Goal: Task Accomplishment & Management: Manage account settings

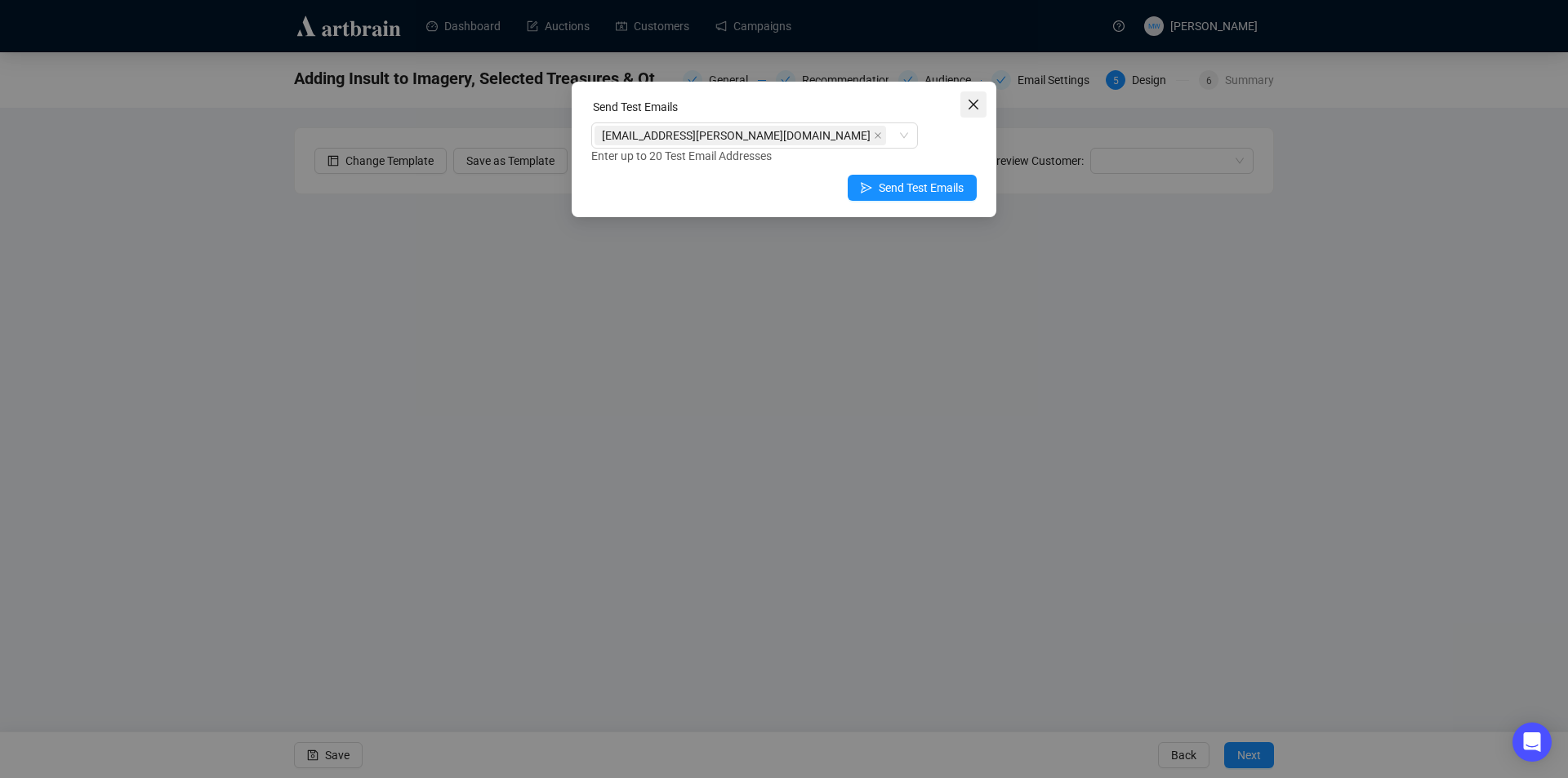
click at [974, 105] on icon "close" at bounding box center [973, 105] width 10 height 10
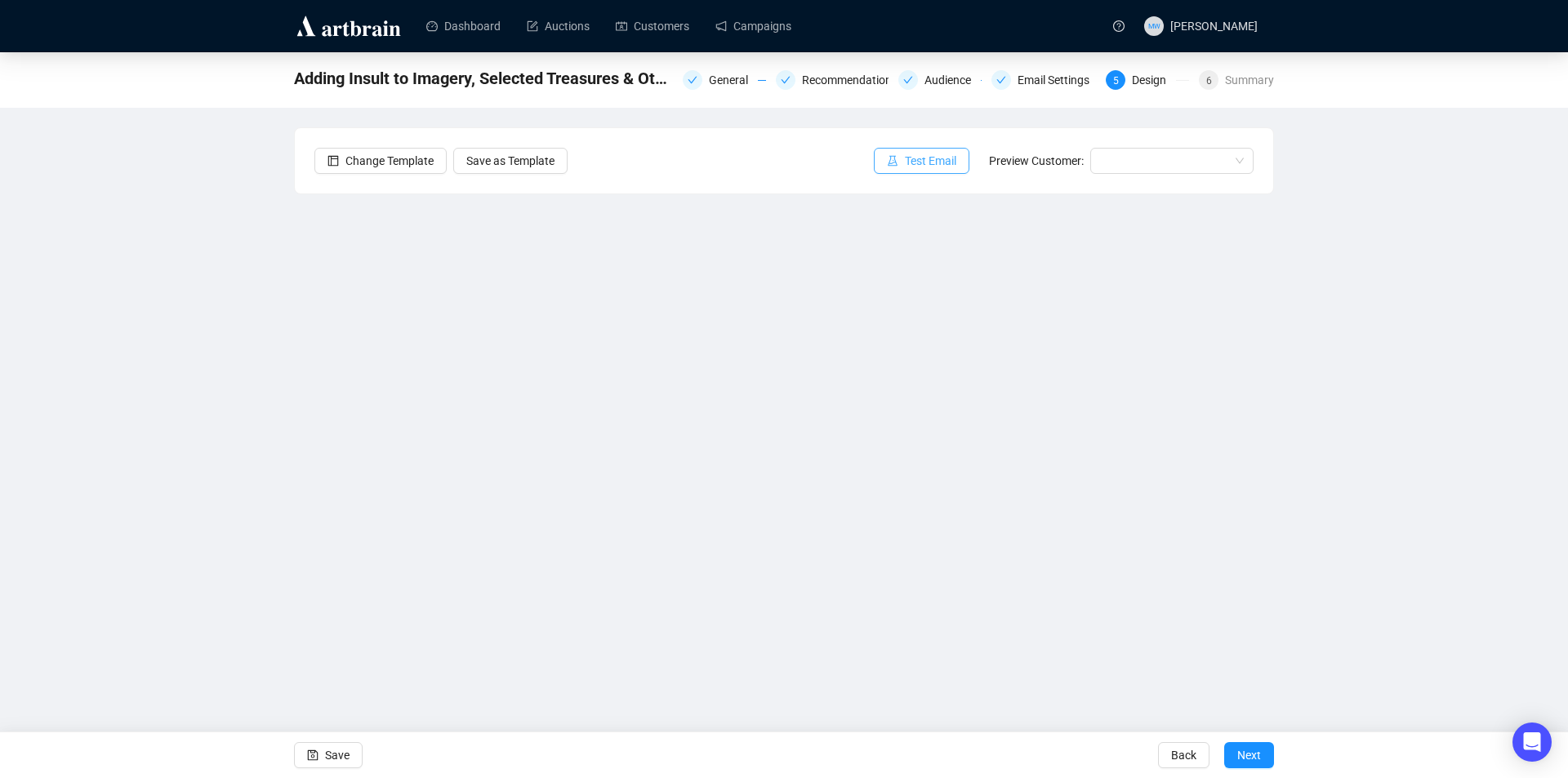
click at [916, 163] on span "Test Email" at bounding box center [931, 160] width 52 height 18
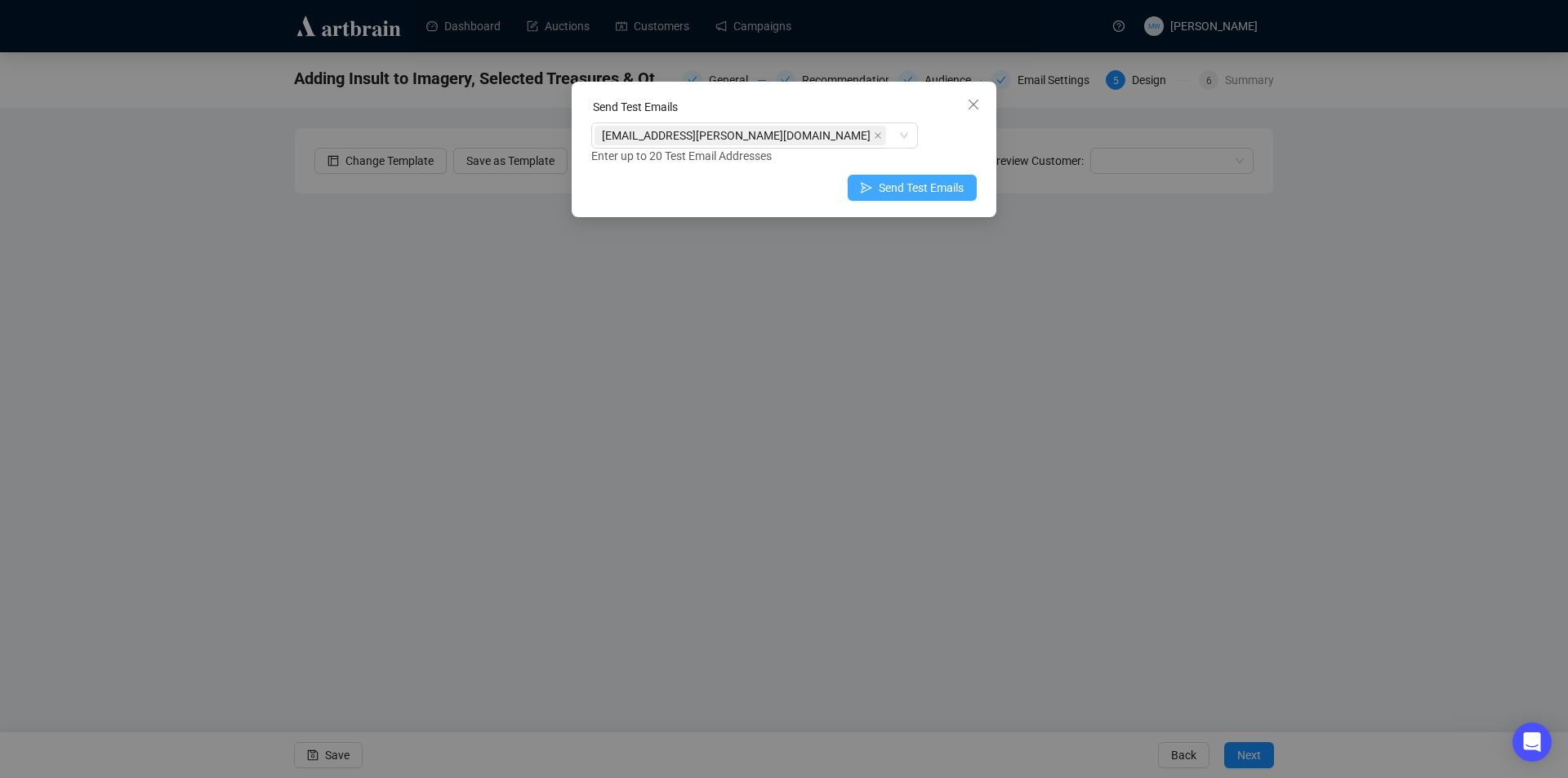
click at [897, 187] on span "Send Test Emails" at bounding box center [921, 187] width 85 height 18
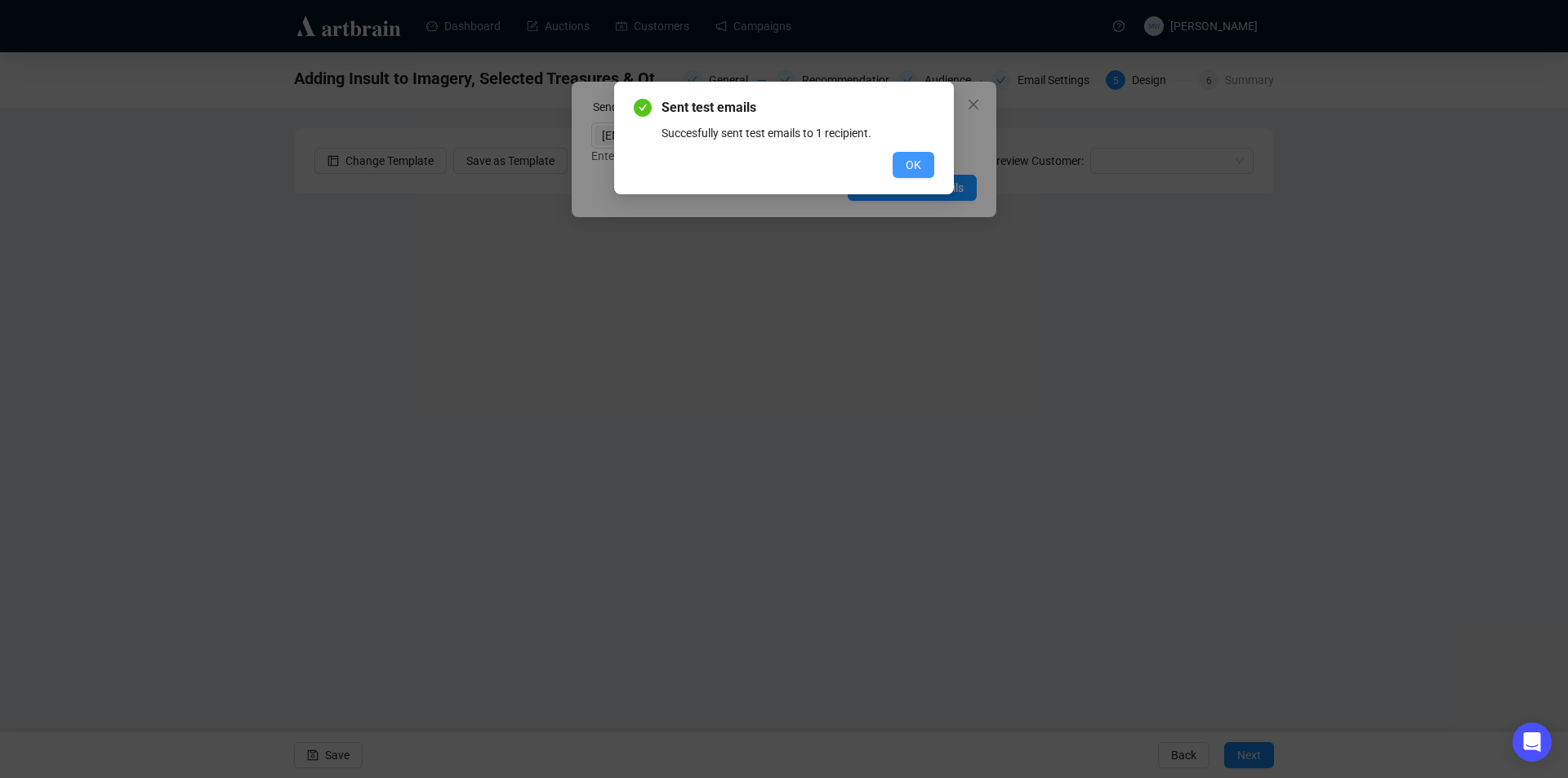
click at [922, 173] on button "OK" at bounding box center [913, 165] width 42 height 26
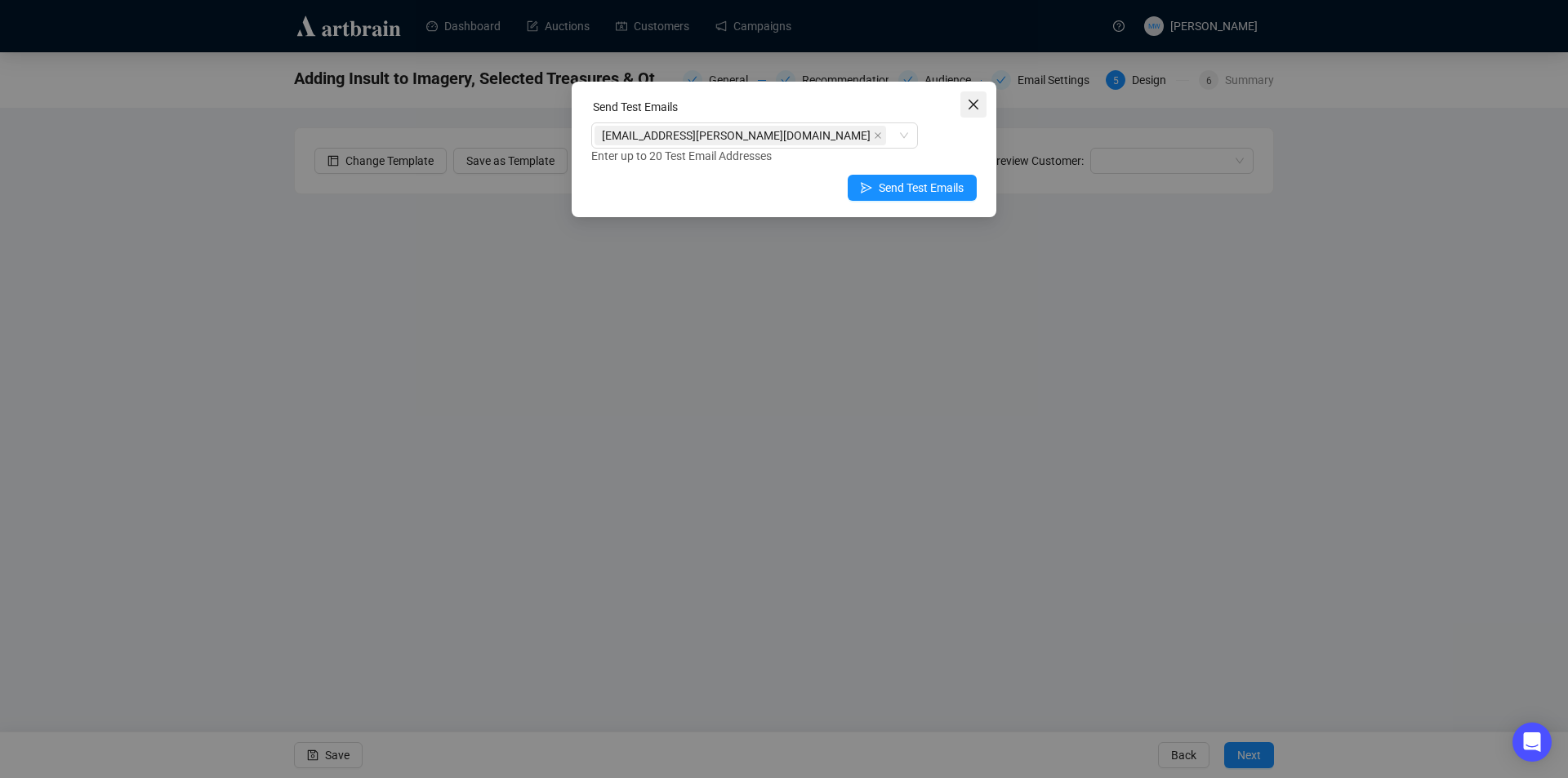
click at [973, 101] on icon "close" at bounding box center [973, 105] width 13 height 13
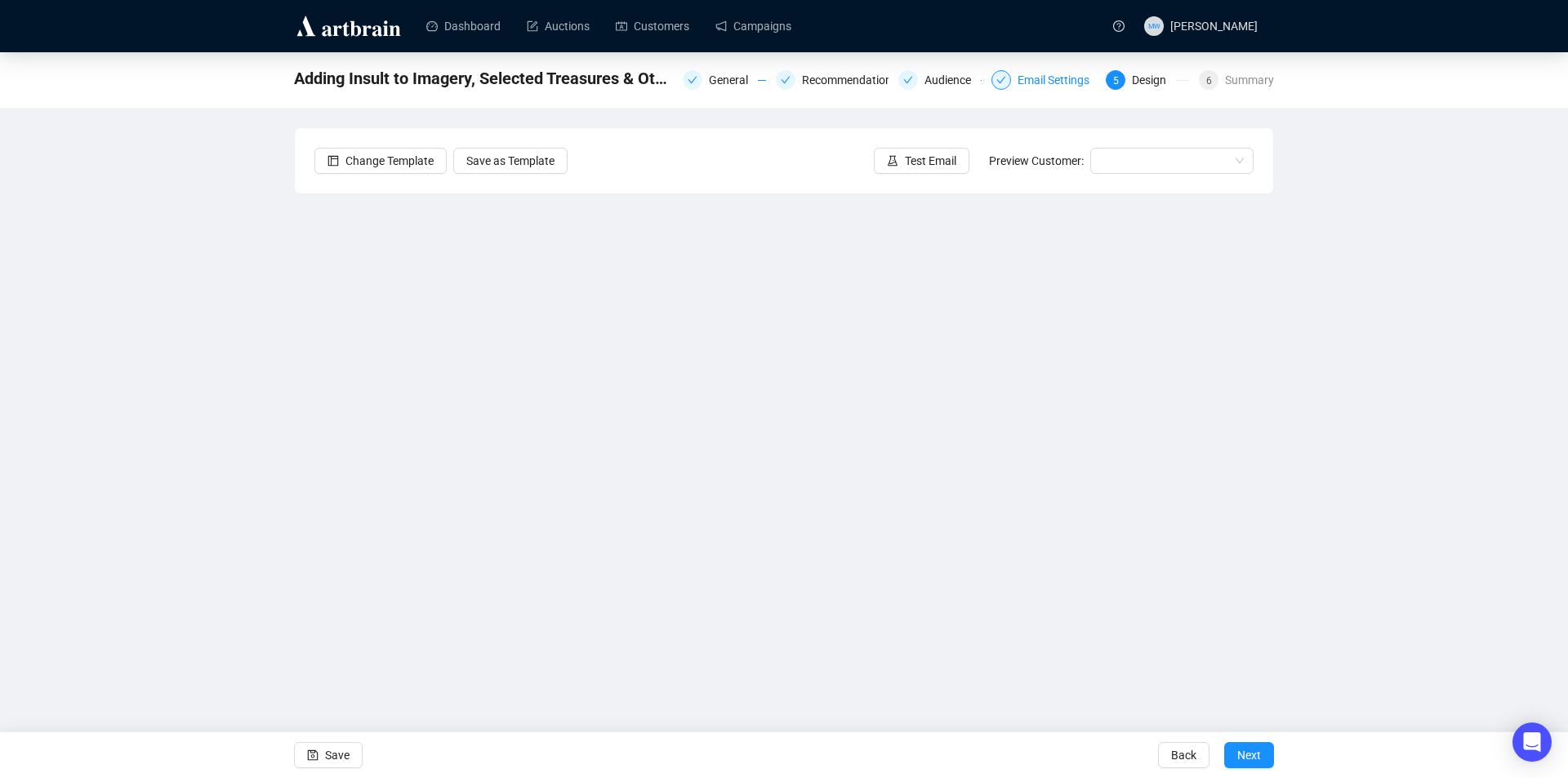
click at [1019, 80] on div "Email Settings" at bounding box center [1043, 80] width 105 height 19
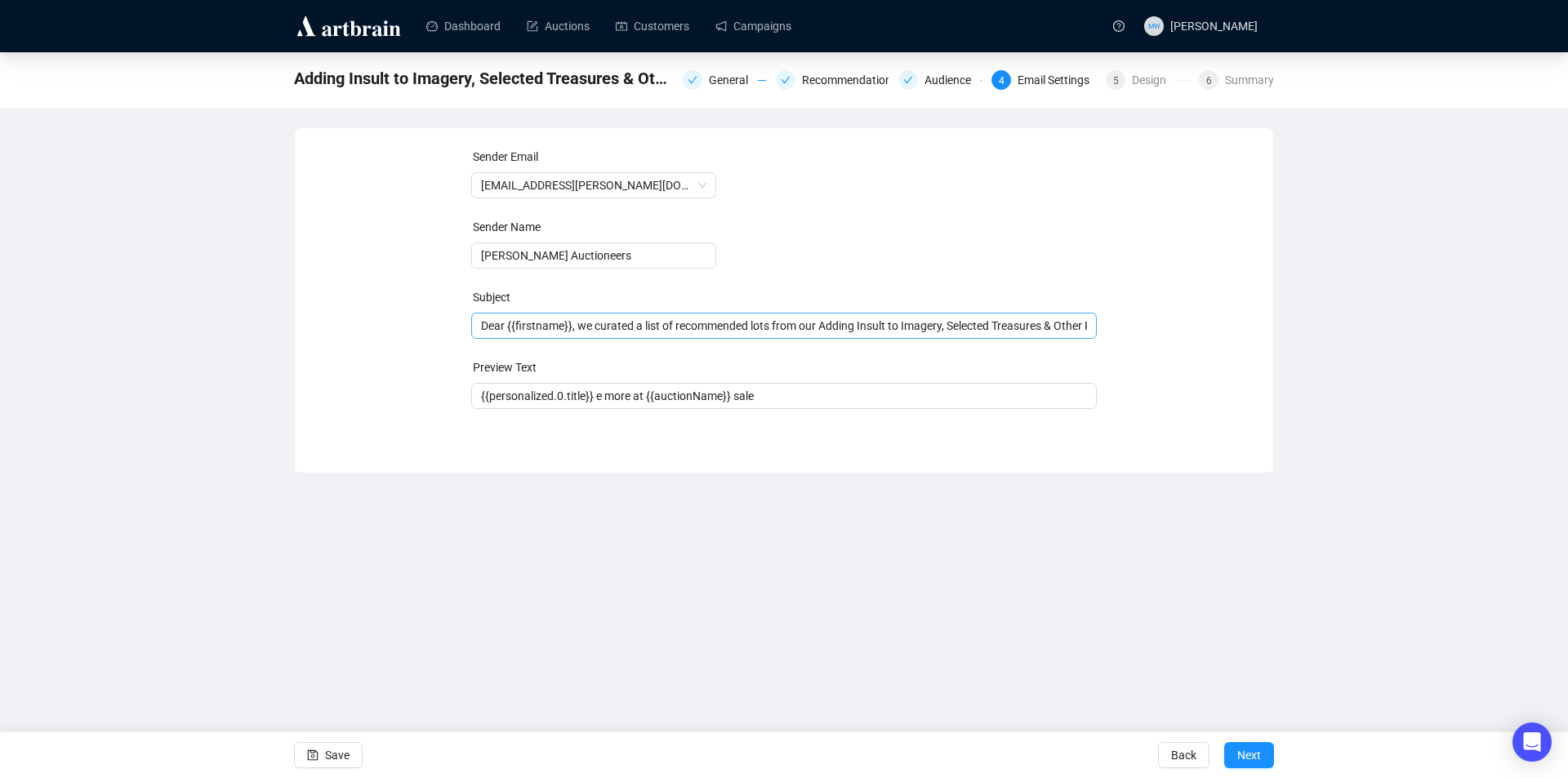
click at [991, 327] on span "Dear {{firstname}}, we curated a list of recommended lots from our Adding Insul…" at bounding box center [784, 326] width 626 height 13
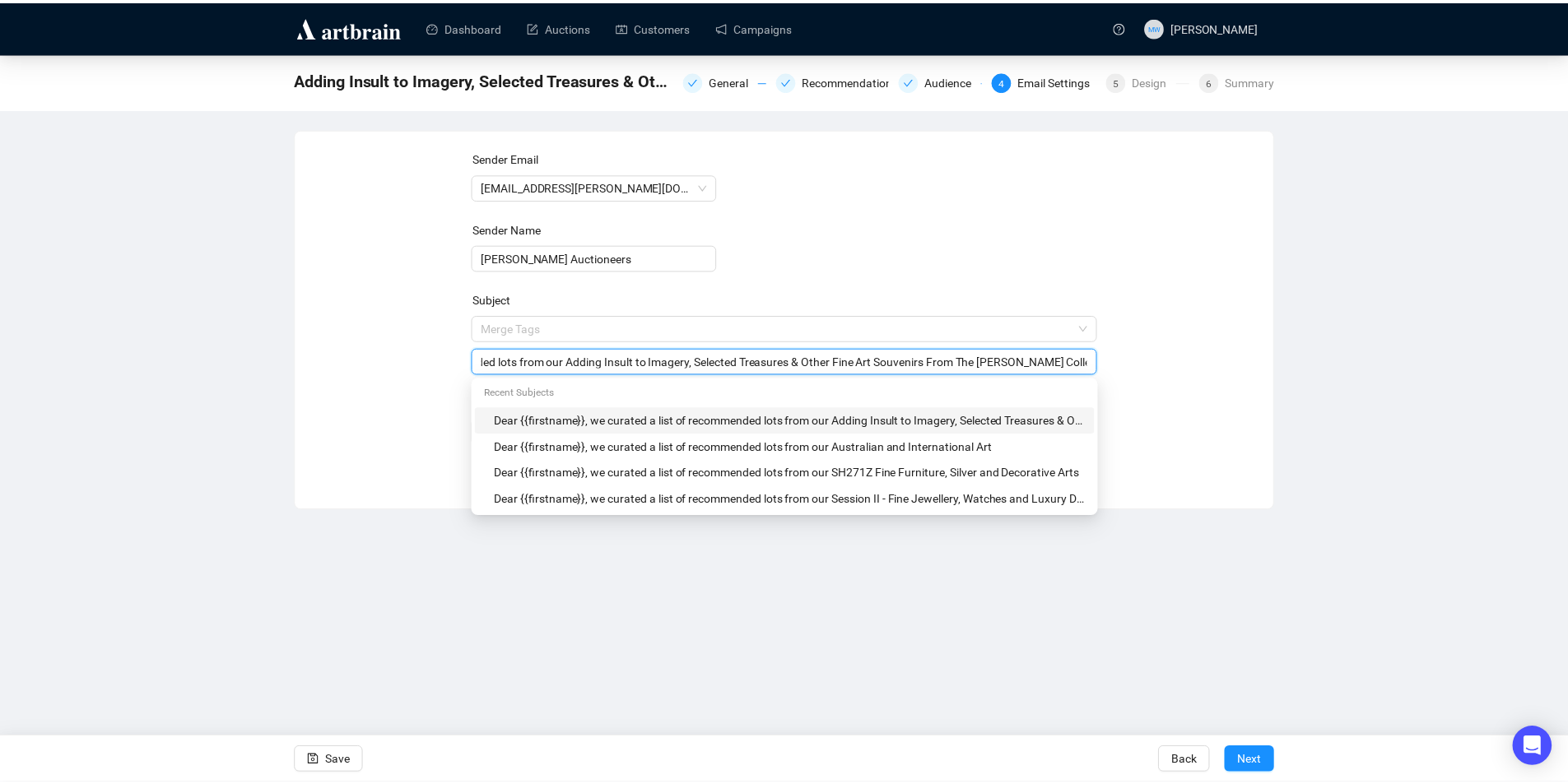
scroll to position [0, 273]
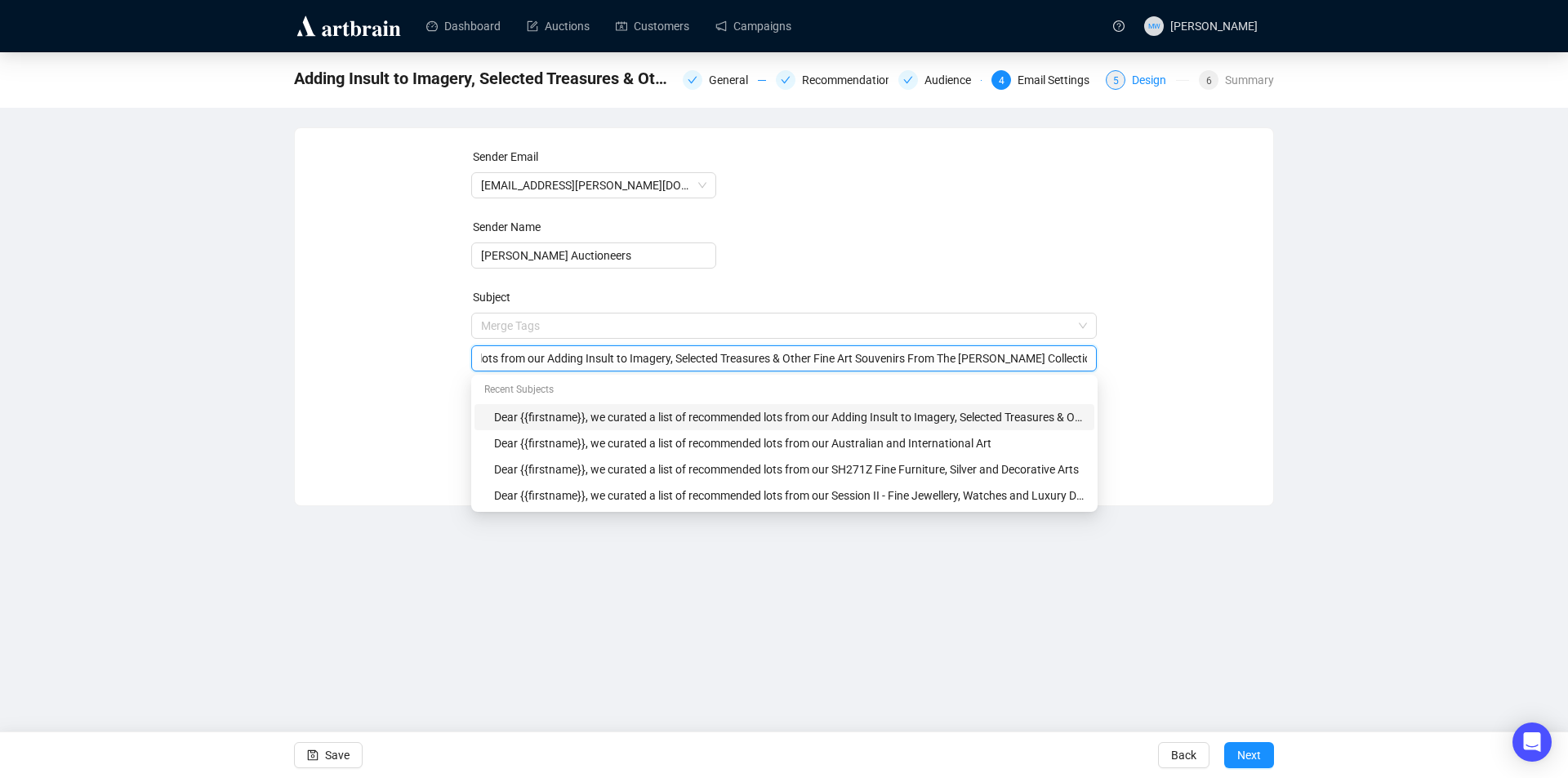
click at [1130, 80] on div "5 Design" at bounding box center [1148, 80] width 83 height 19
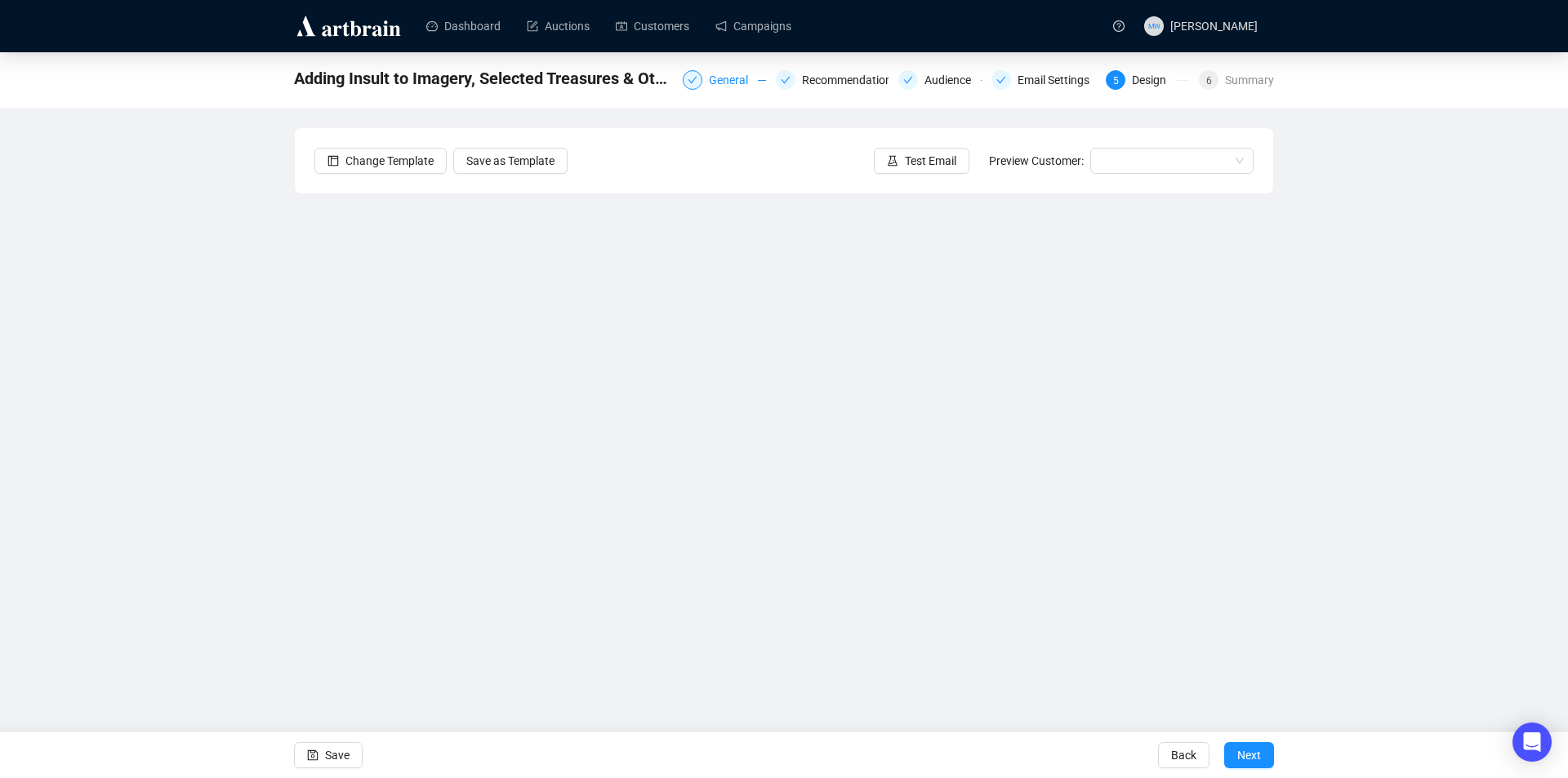
click at [718, 78] on div "General" at bounding box center [733, 80] width 49 height 19
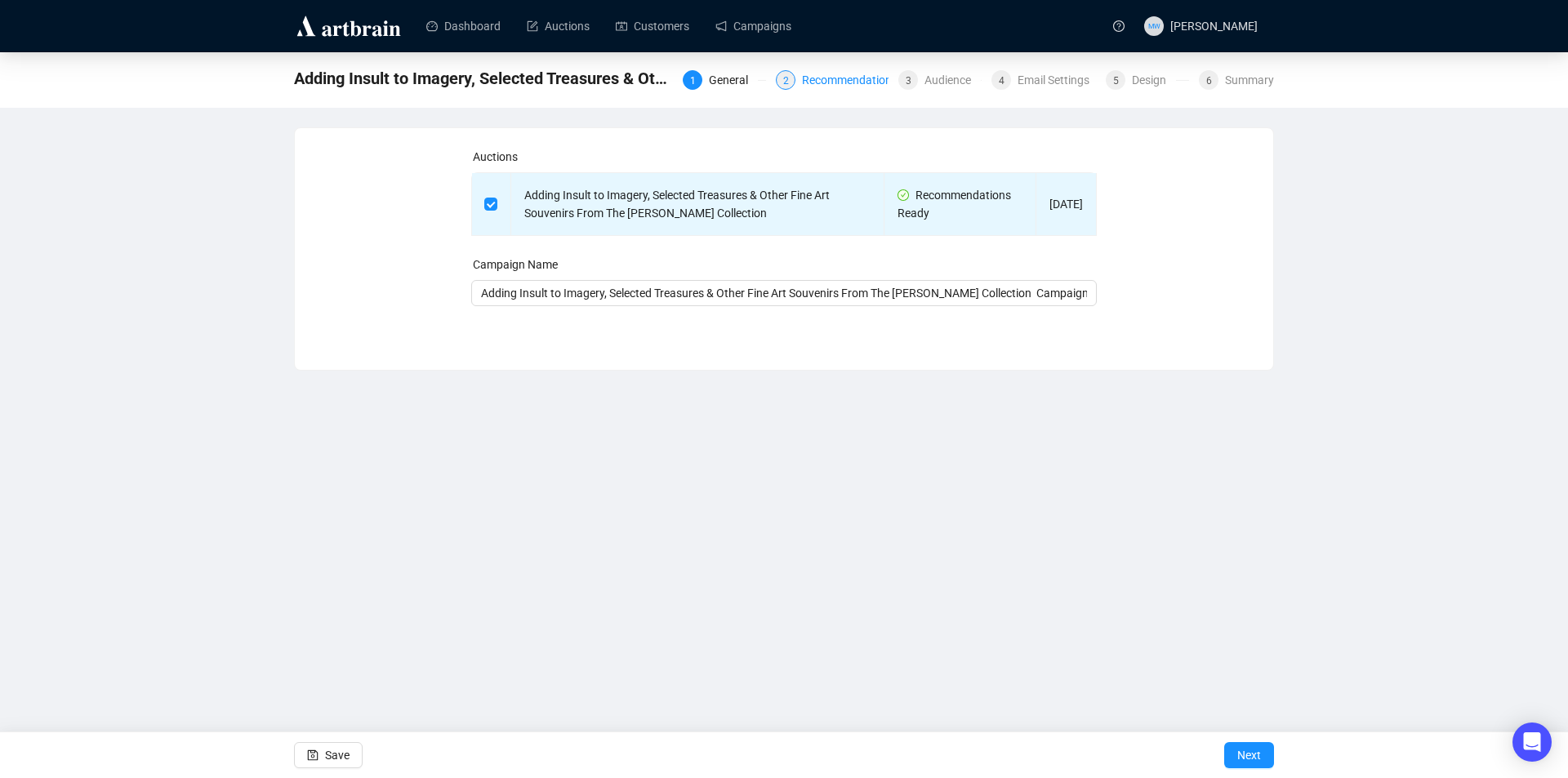
click at [853, 79] on div "Recommendations" at bounding box center [855, 80] width 105 height 19
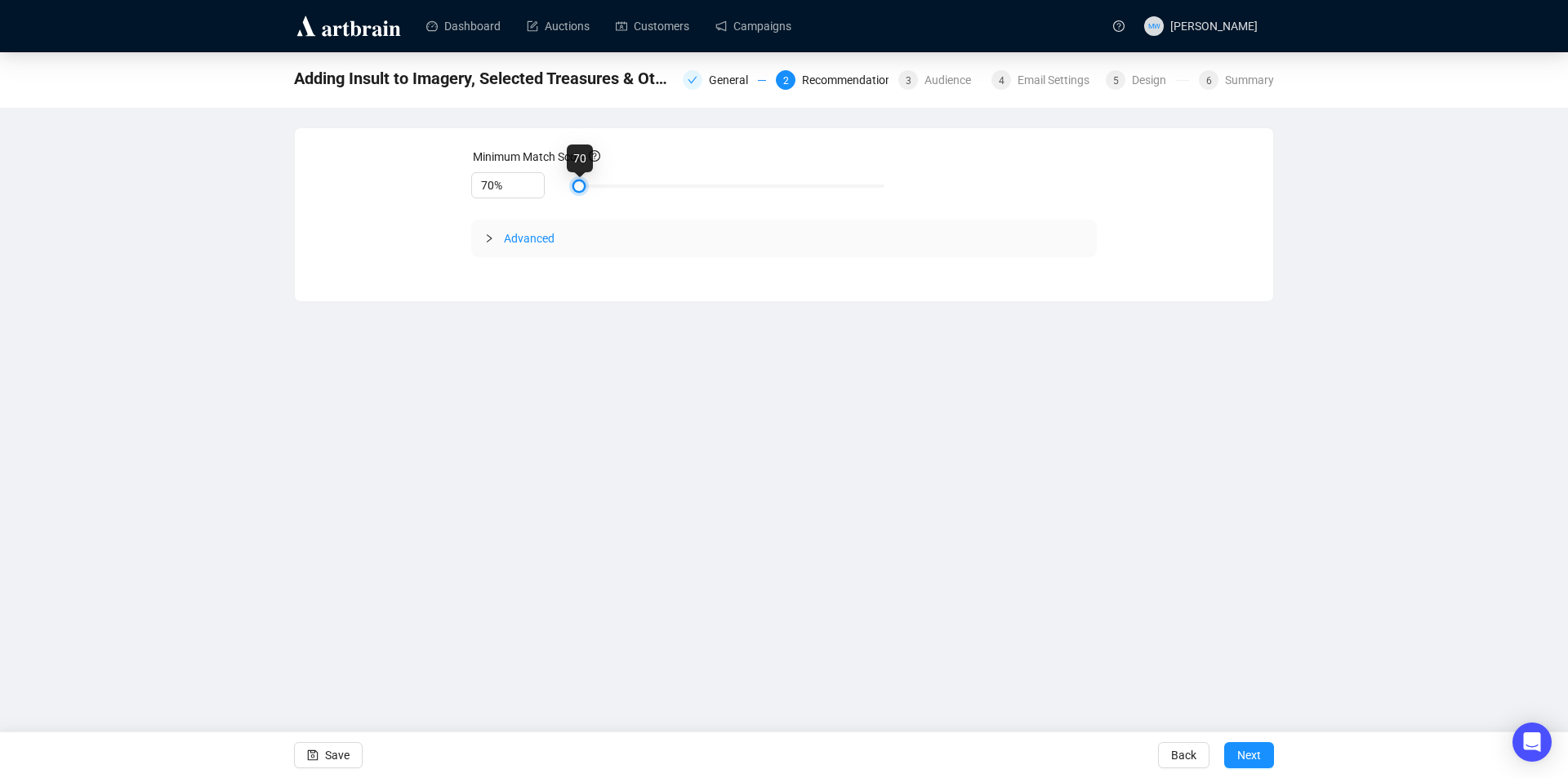
drag, startPoint x: 627, startPoint y: 187, endPoint x: 564, endPoint y: 192, distance: 63.2
click at [564, 192] on div "70%" at bounding box center [784, 186] width 626 height 28
click at [344, 762] on span "Save" at bounding box center [337, 755] width 24 height 45
type input "75%"
drag, startPoint x: 580, startPoint y: 189, endPoint x: 627, endPoint y: 185, distance: 47.2
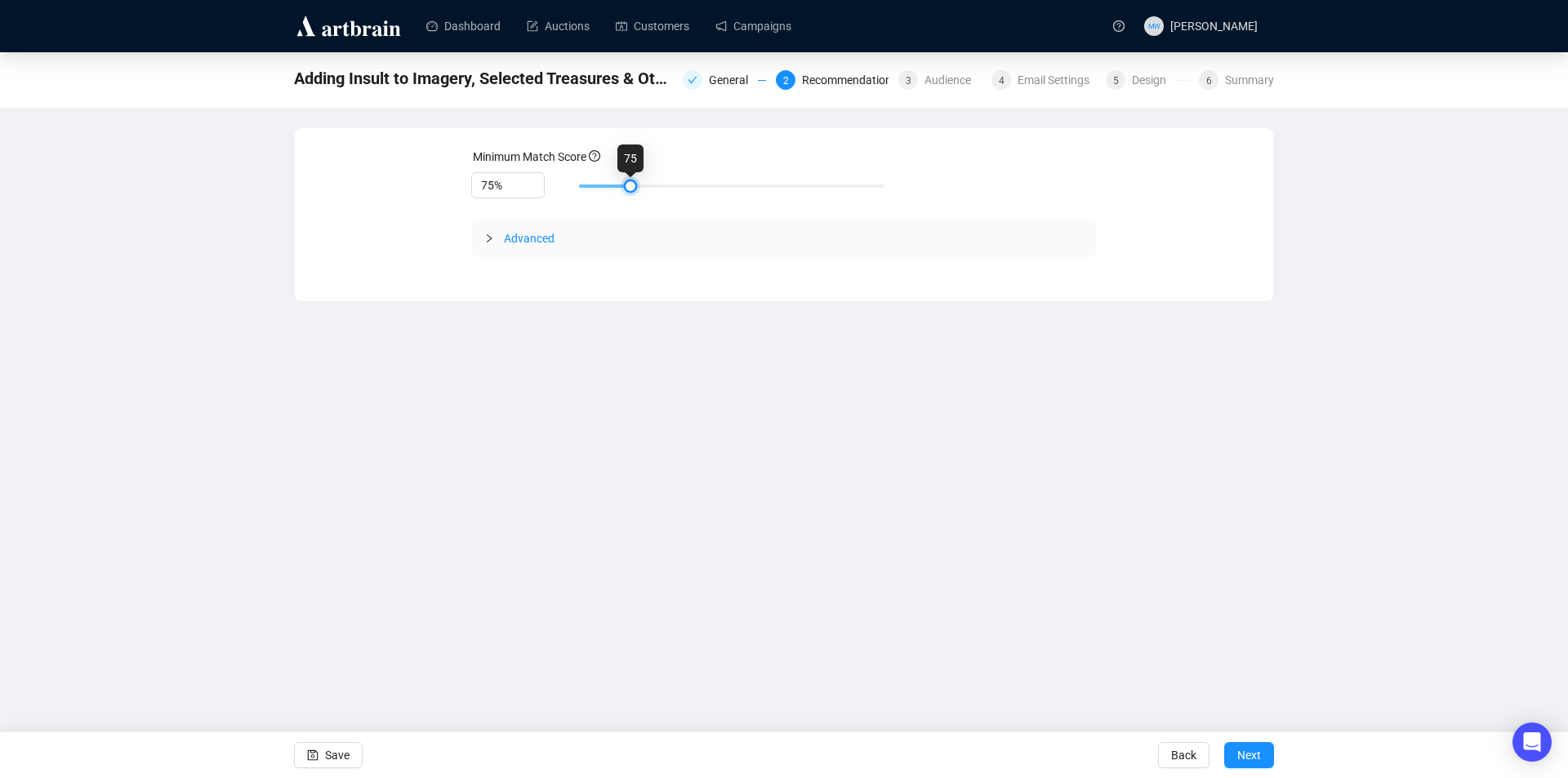
click at [627, 185] on div at bounding box center [630, 186] width 8 height 8
click at [326, 759] on span "Save" at bounding box center [337, 755] width 24 height 45
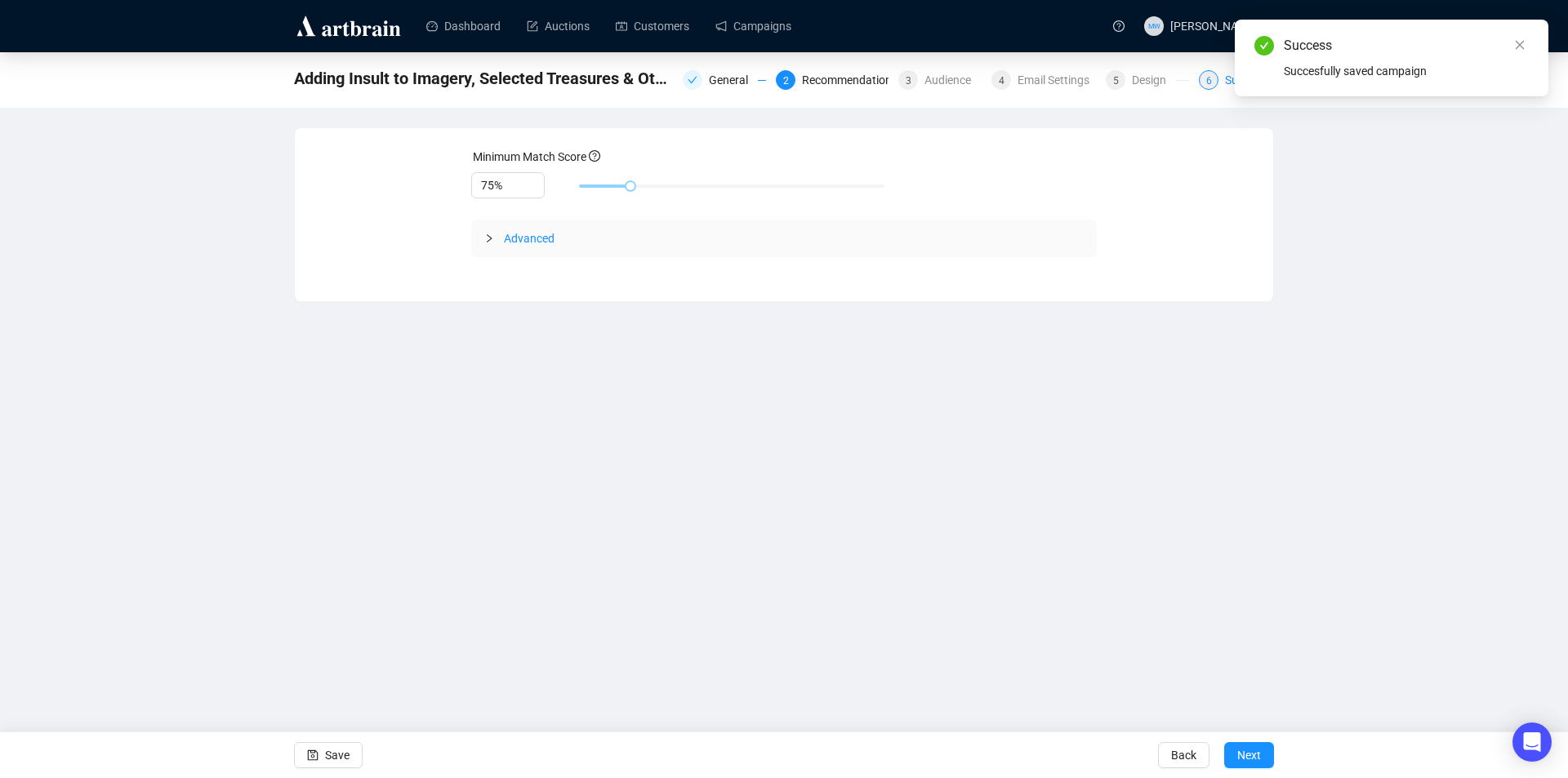
click at [1218, 82] on div "6" at bounding box center [1208, 80] width 19 height 19
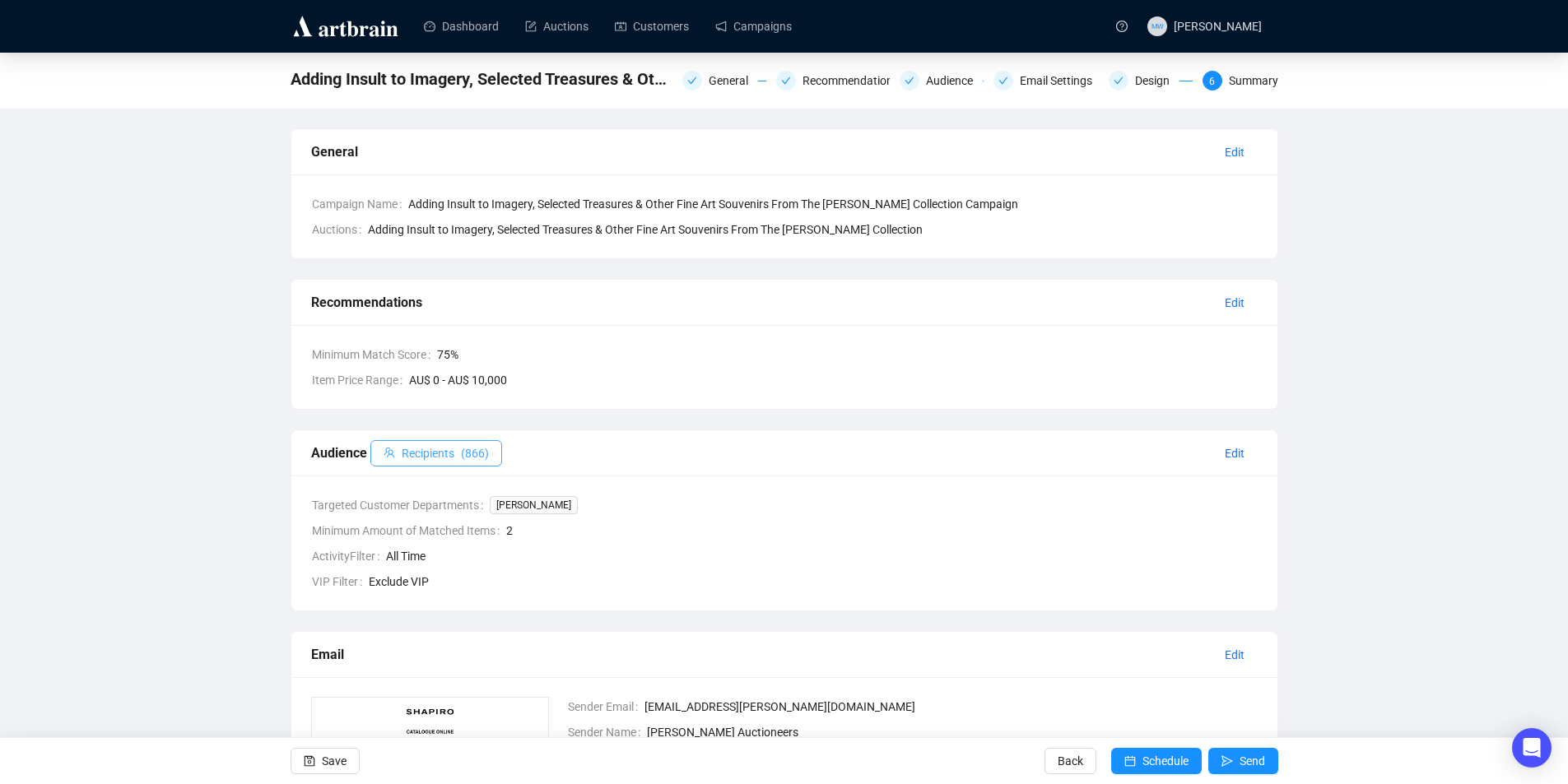
click at [447, 449] on span "Recipients" at bounding box center [428, 453] width 53 height 18
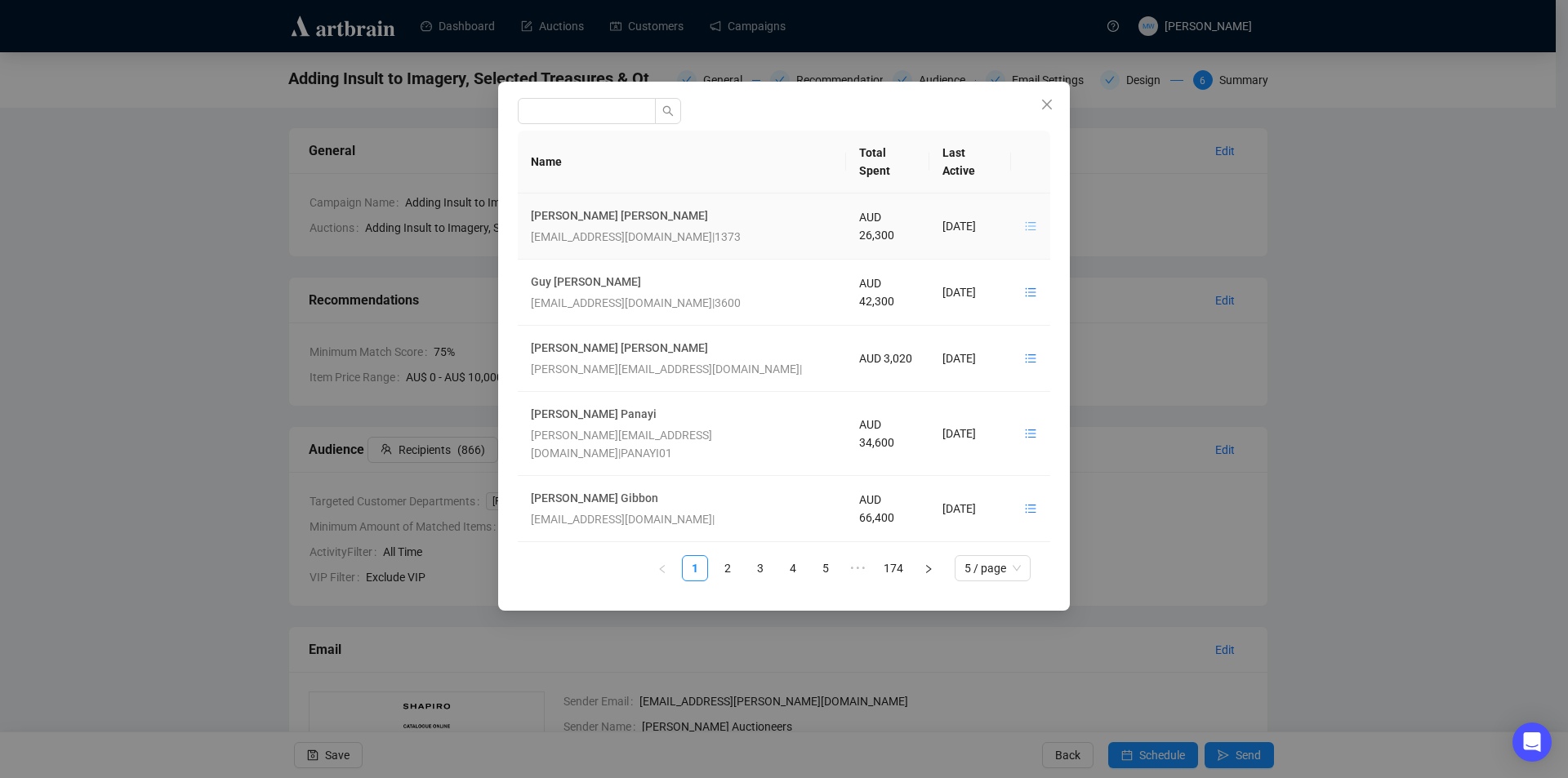
click at [1025, 220] on icon "unordered-list" at bounding box center [1031, 226] width 11 height 11
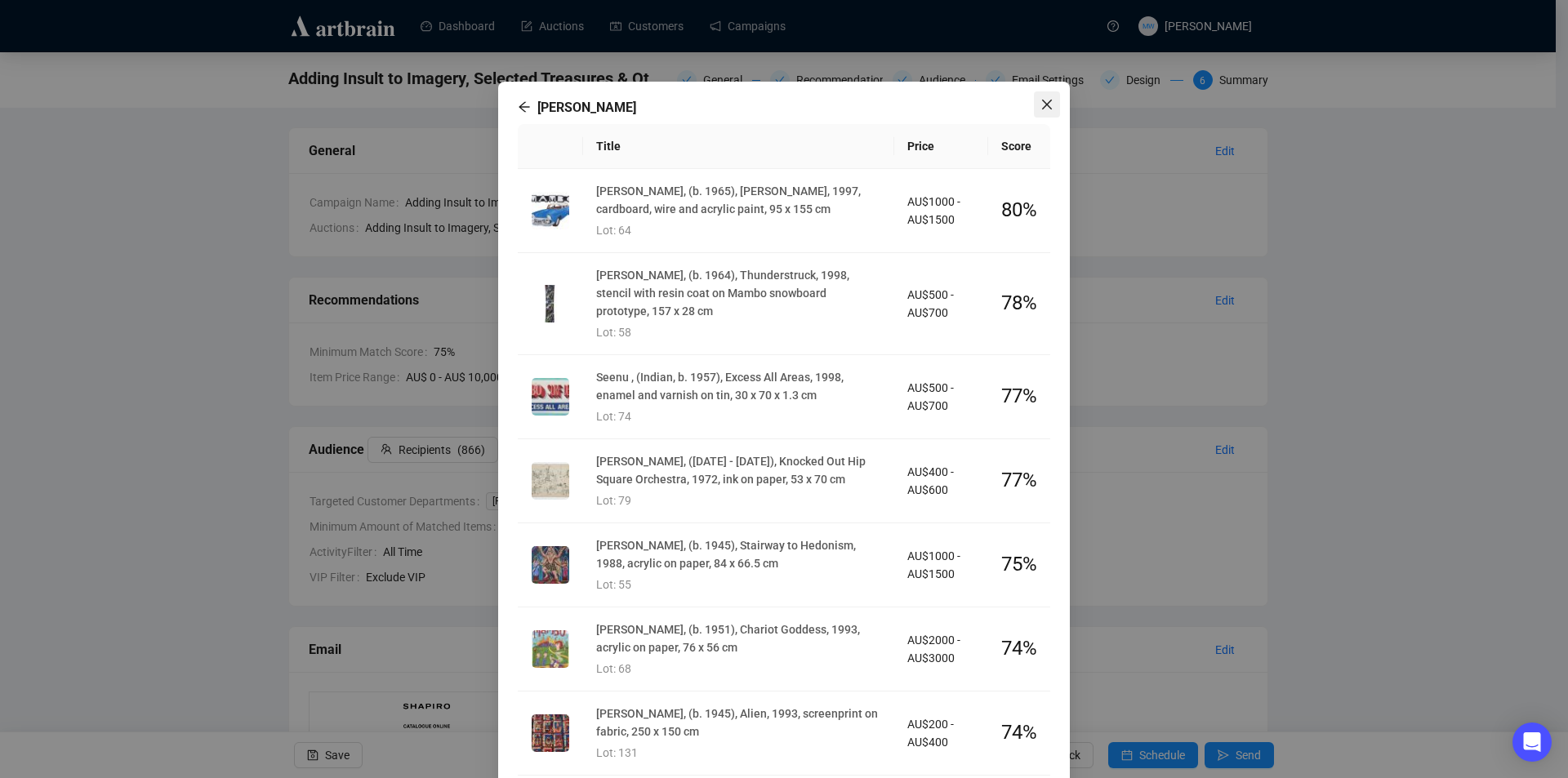
click at [1041, 106] on icon "close" at bounding box center [1047, 105] width 13 height 13
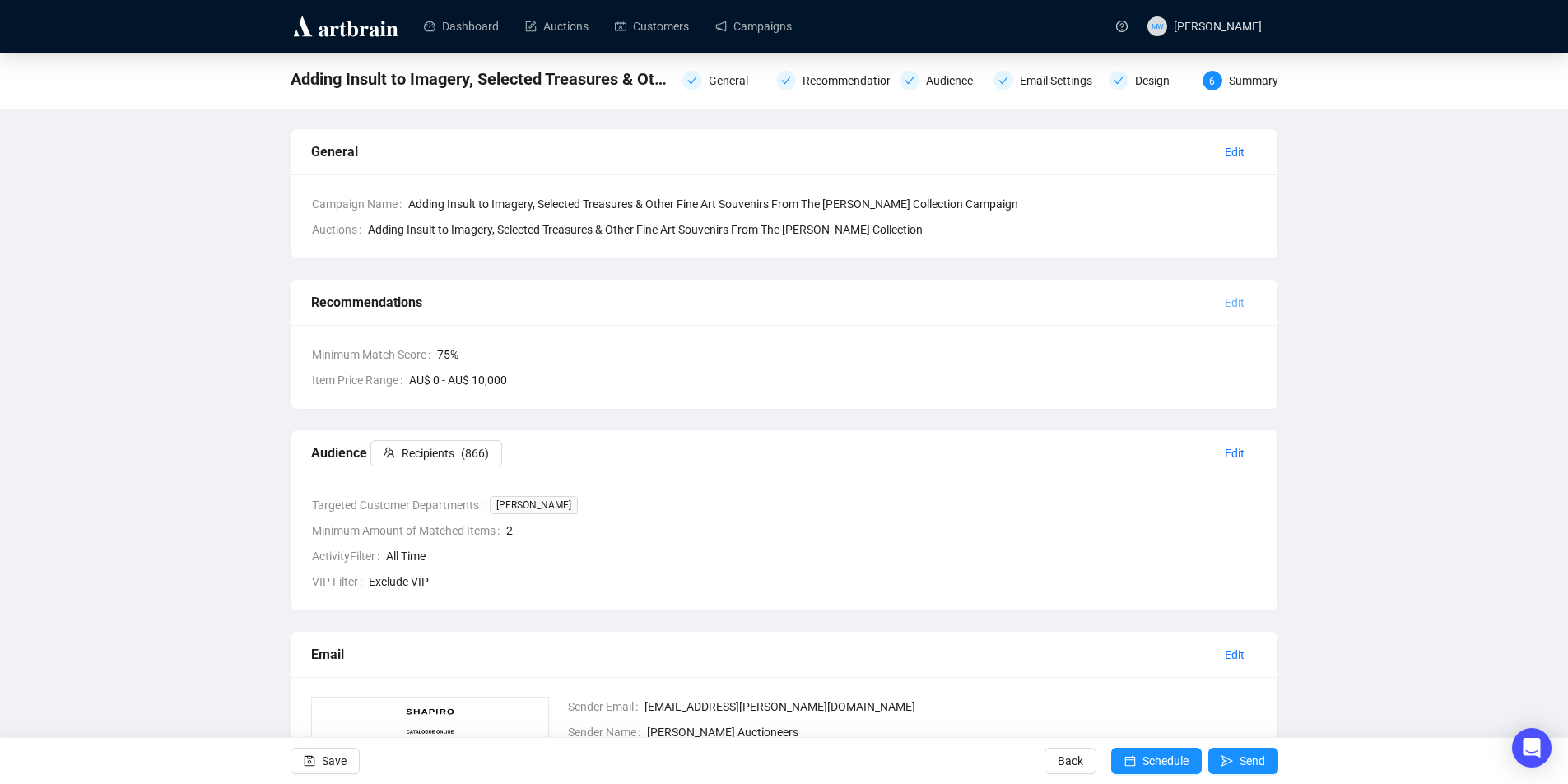
click at [1242, 308] on span "Edit" at bounding box center [1234, 302] width 20 height 18
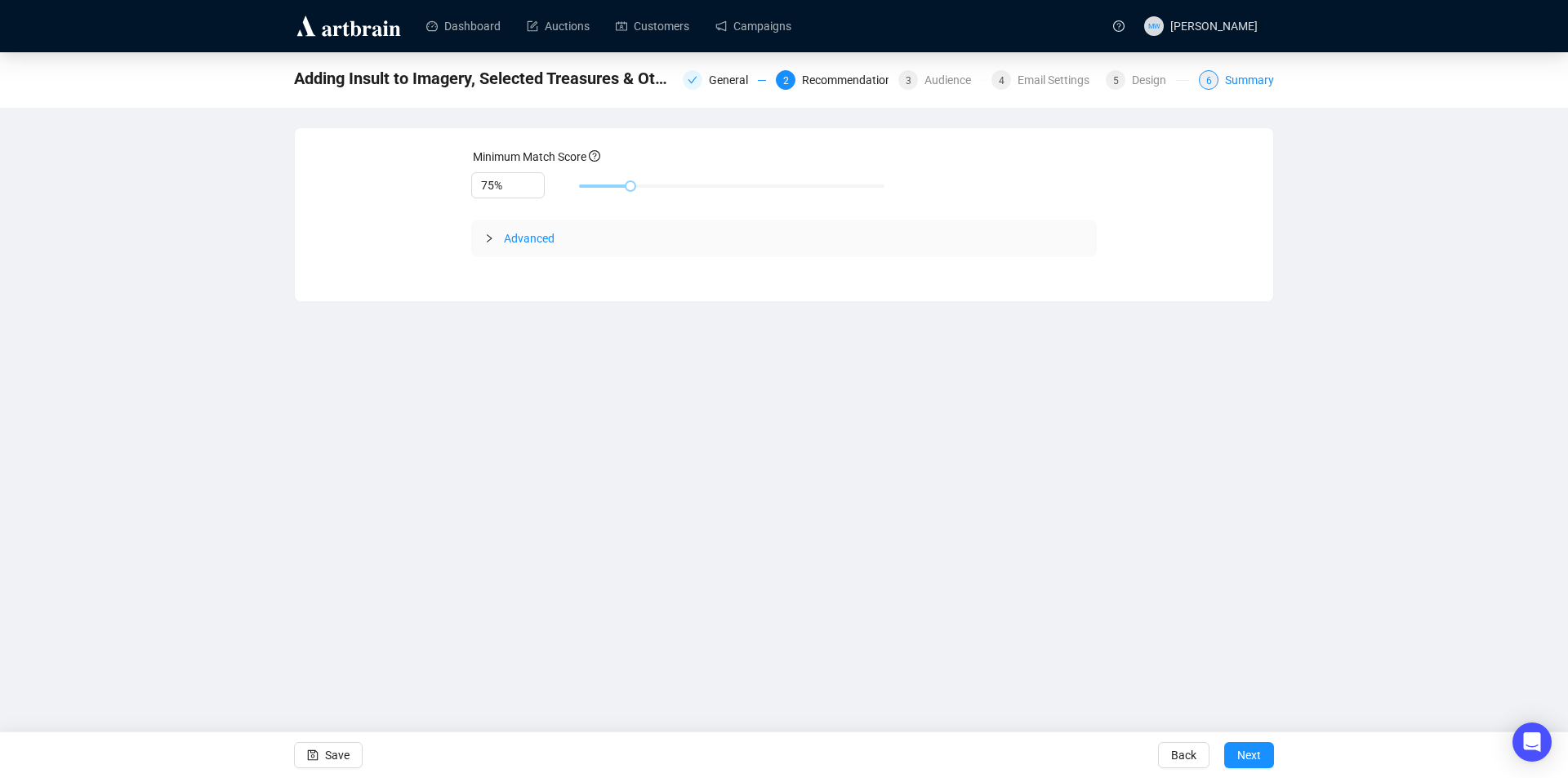
click at [1212, 75] on span "6" at bounding box center [1209, 80] width 6 height 11
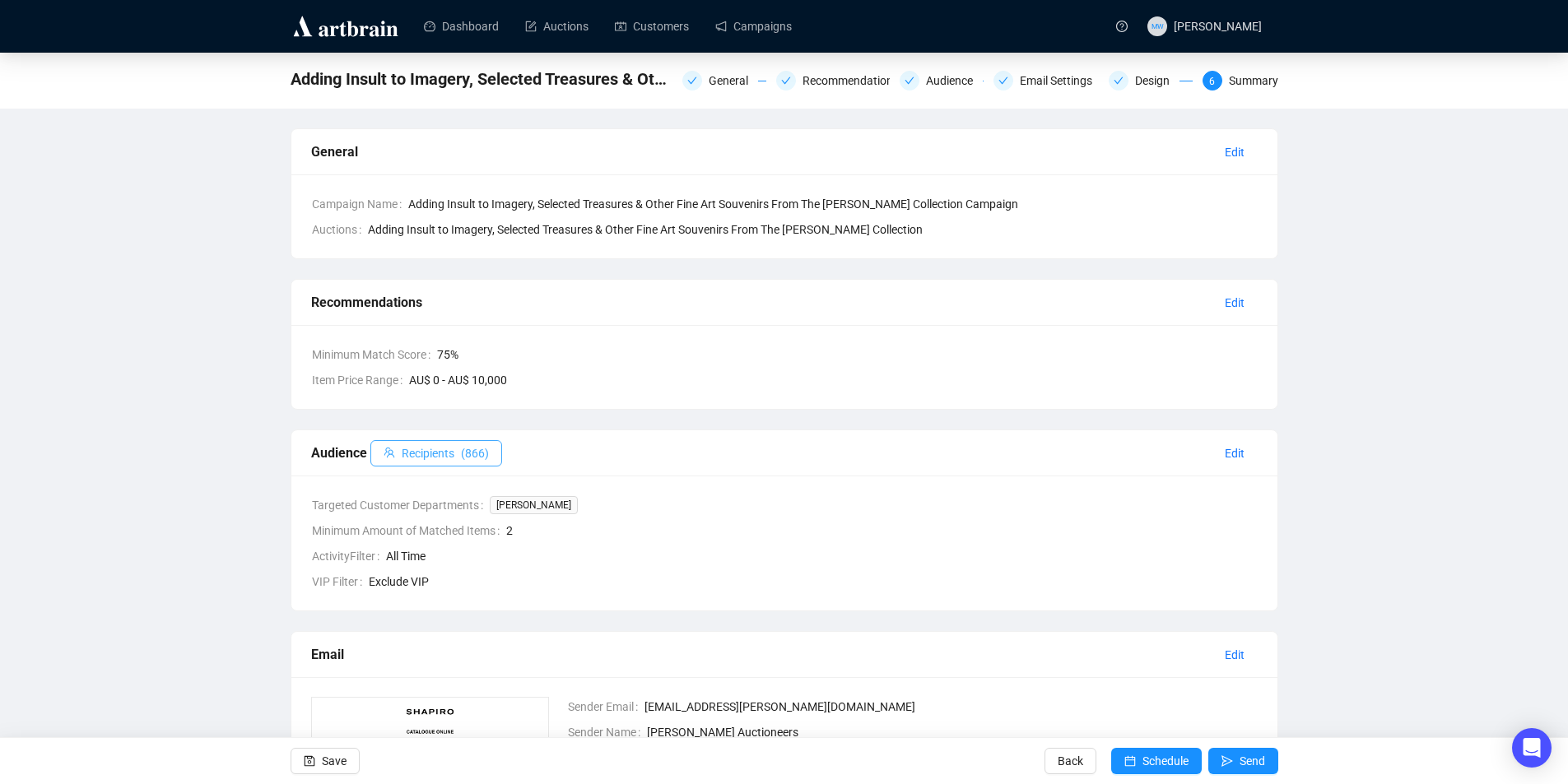
click at [419, 454] on span "Recipients" at bounding box center [428, 453] width 53 height 18
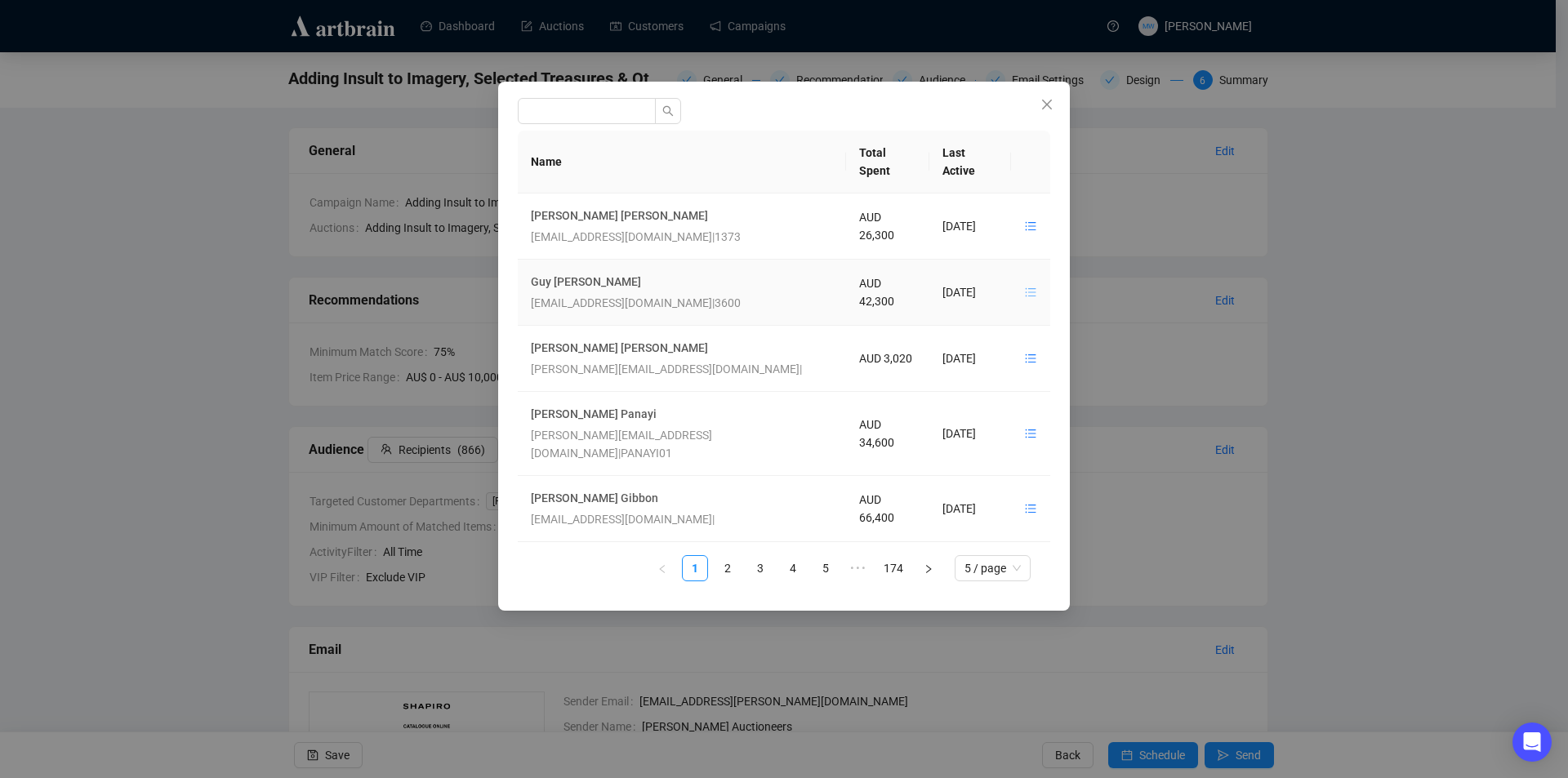
click at [1026, 289] on icon "unordered-list" at bounding box center [1031, 293] width 10 height 9
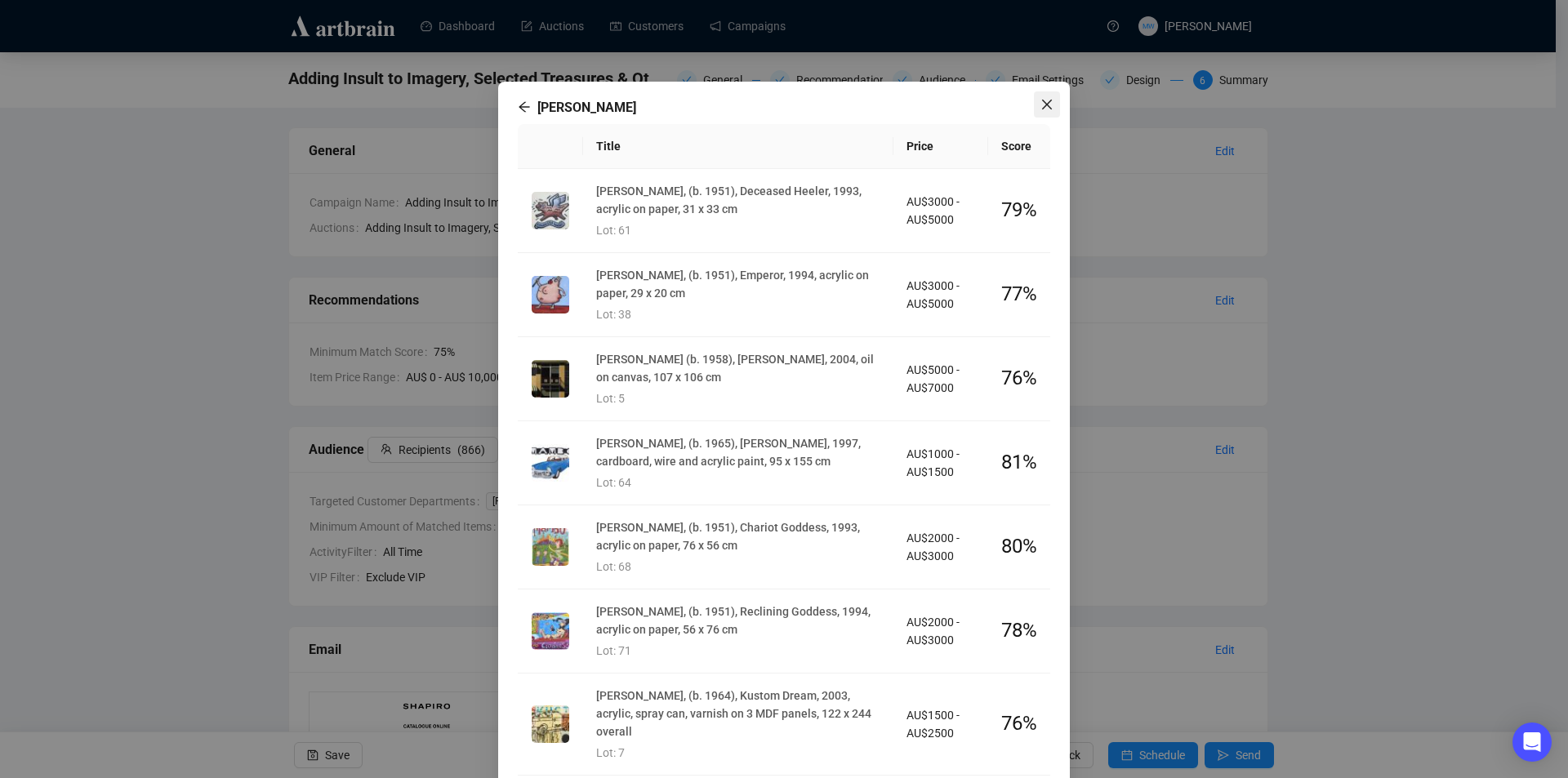
click at [1041, 108] on icon "close" at bounding box center [1047, 105] width 13 height 13
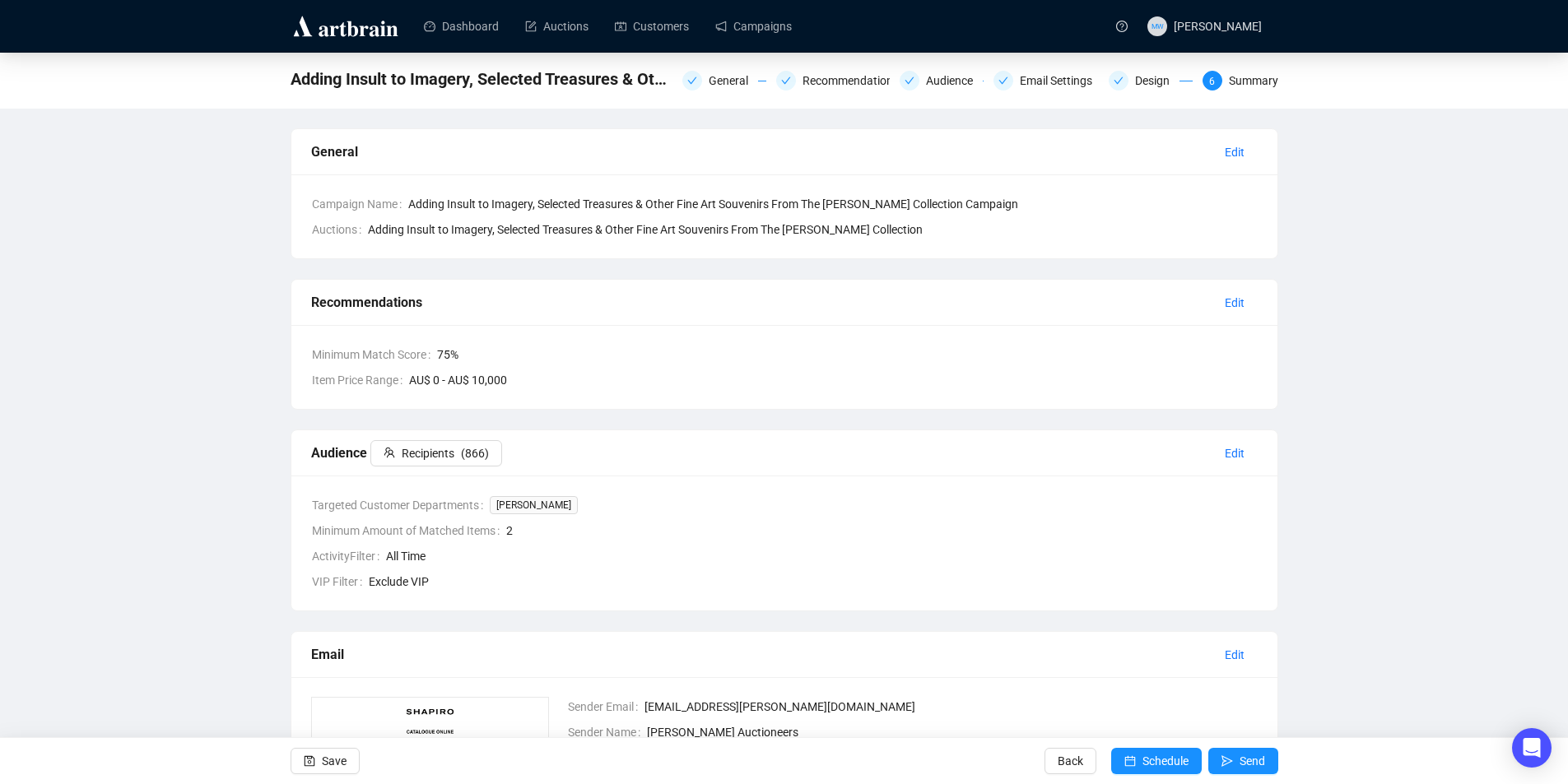
scroll to position [347, 0]
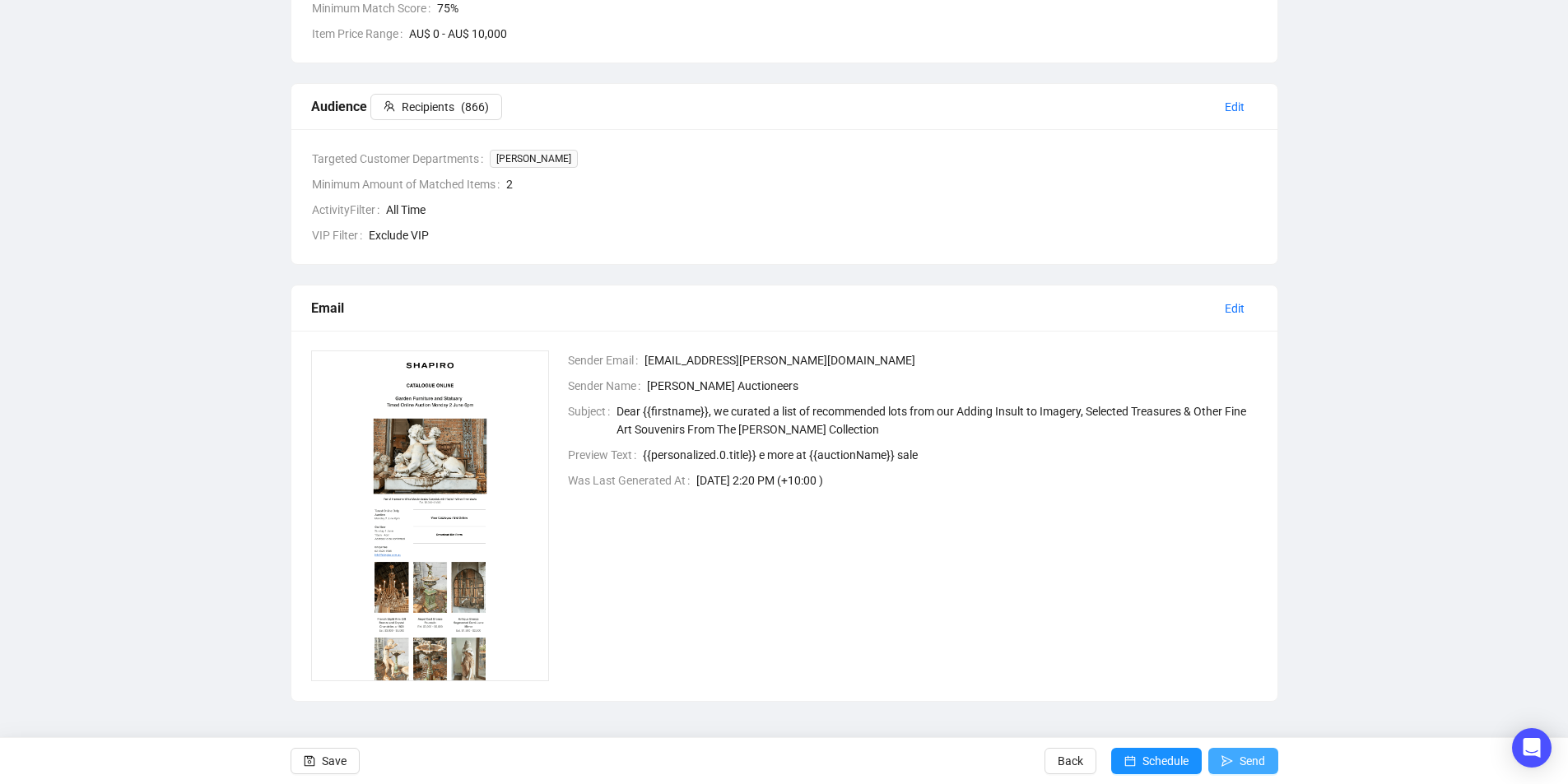
click at [1256, 761] on span "Send" at bounding box center [1252, 761] width 25 height 46
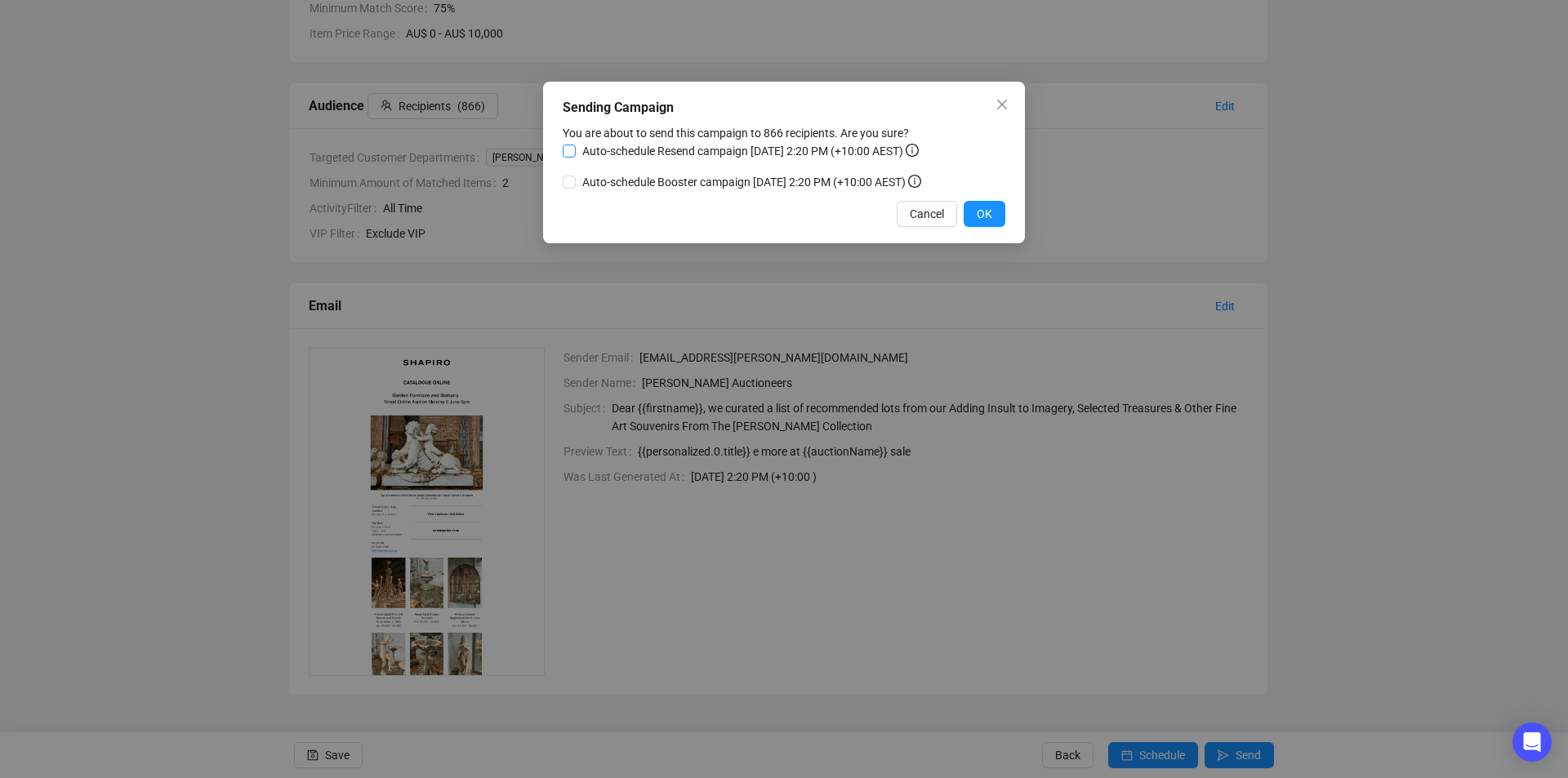
click at [570, 154] on input "Auto-schedule Resend campaign [DATE] 2:20 PM (+10:00 AEST)" at bounding box center [569, 151] width 13 height 13
checkbox input "true"
click at [992, 220] on span "OK" at bounding box center [984, 214] width 16 height 18
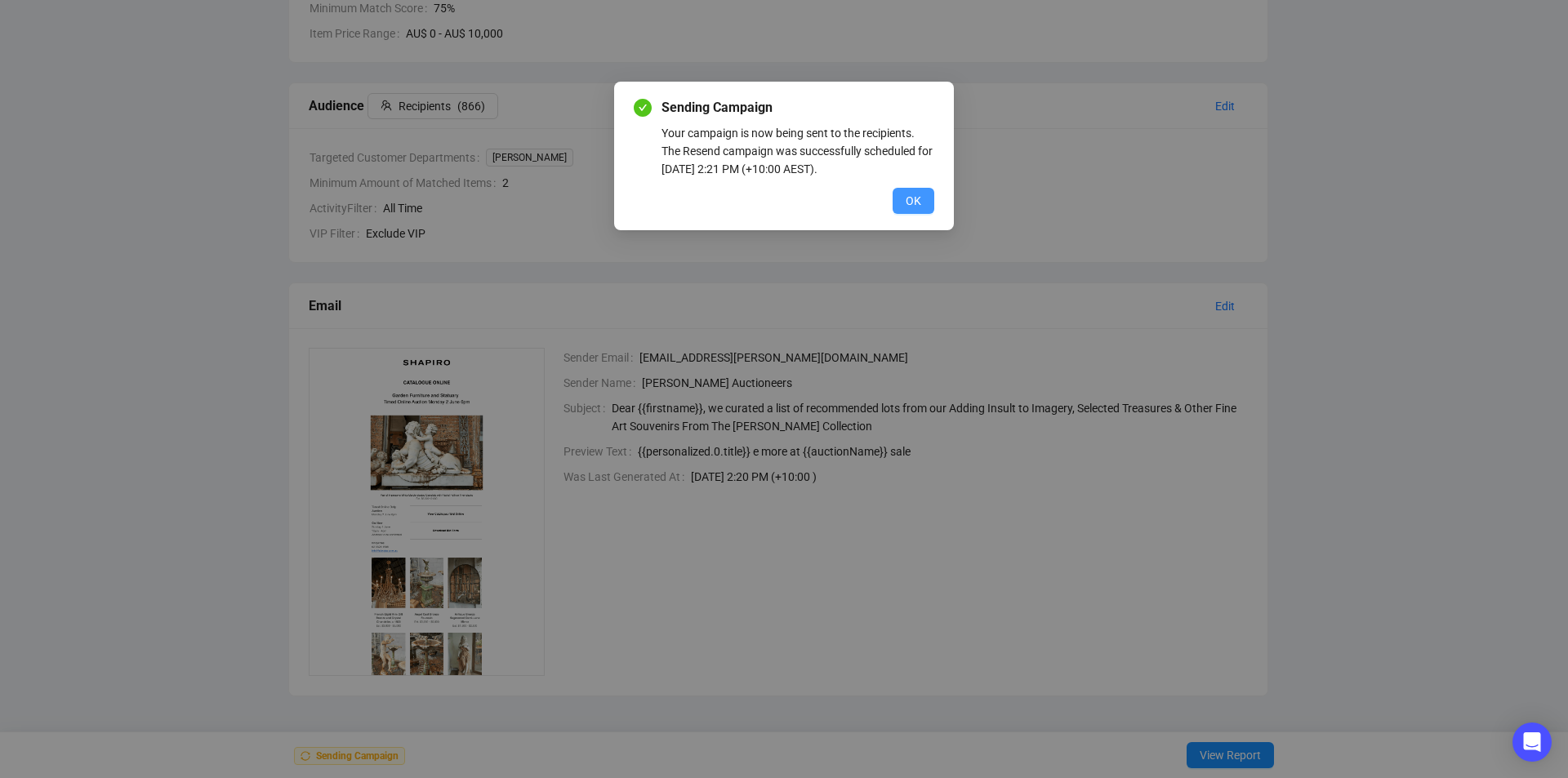
click at [932, 199] on button "OK" at bounding box center [913, 201] width 42 height 26
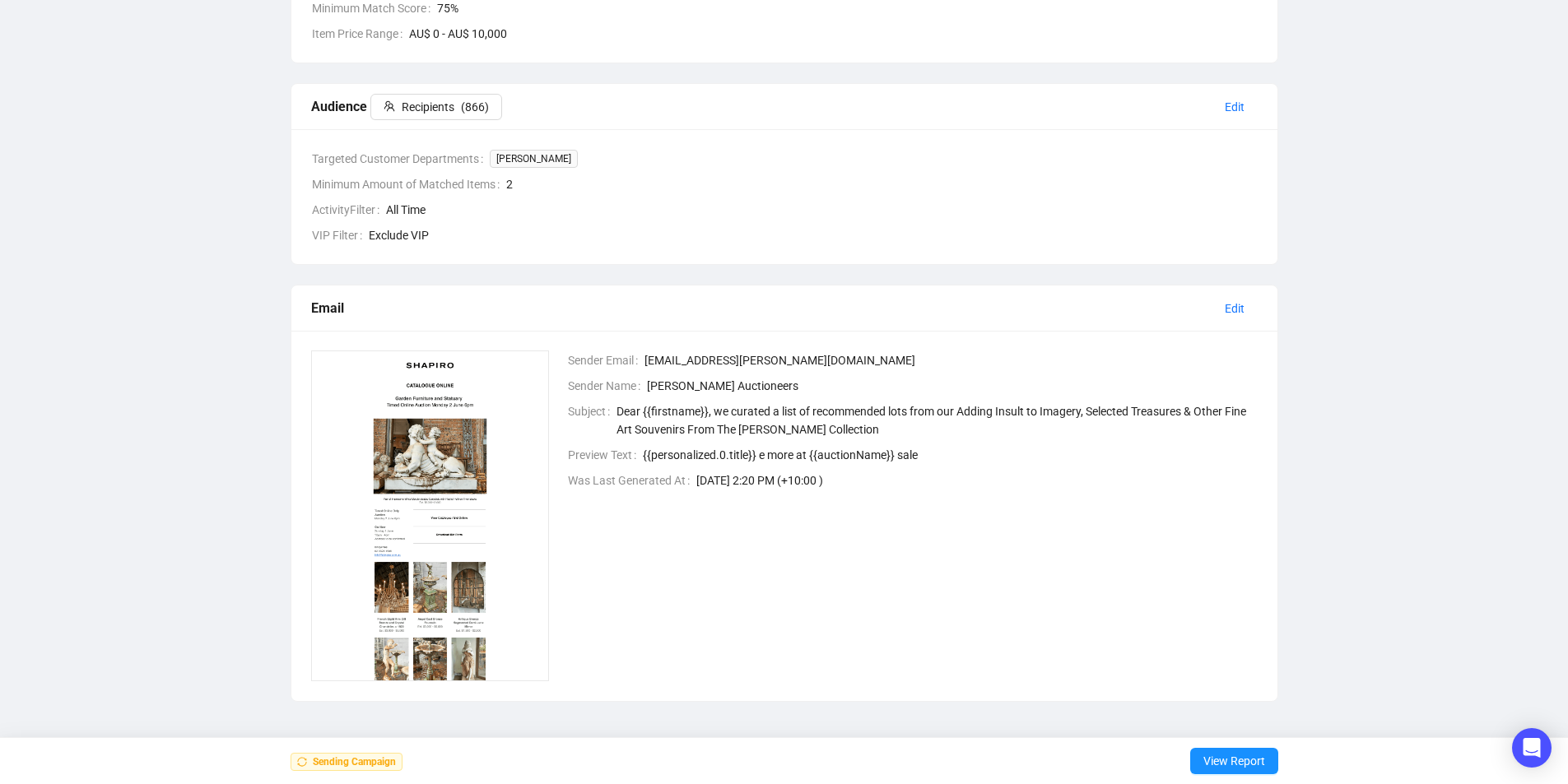
scroll to position [0, 0]
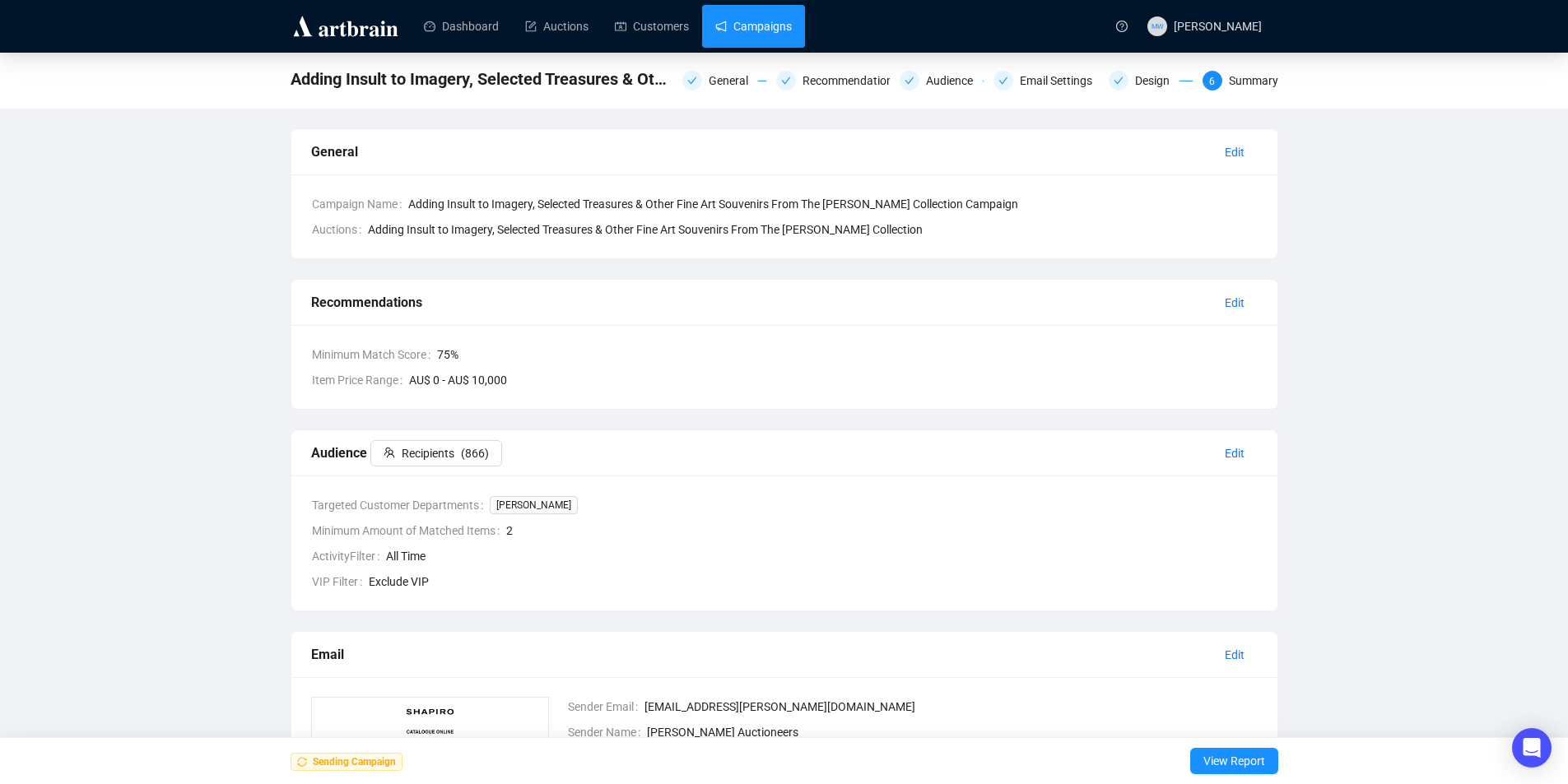
click at [739, 9] on link "Campaigns" at bounding box center [753, 26] width 76 height 43
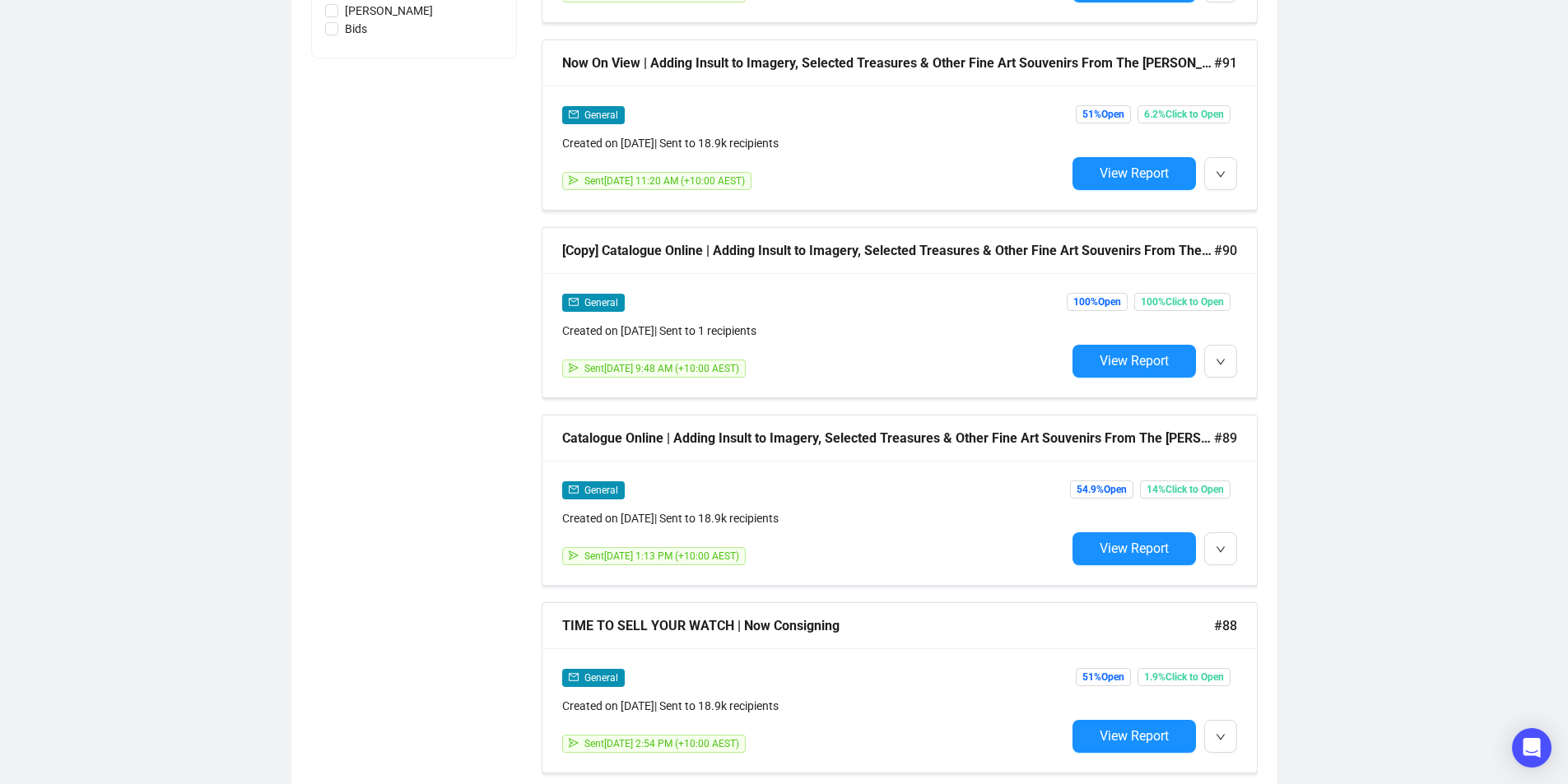
scroll to position [1152, 0]
